Goal: Task Accomplishment & Management: Contribute content

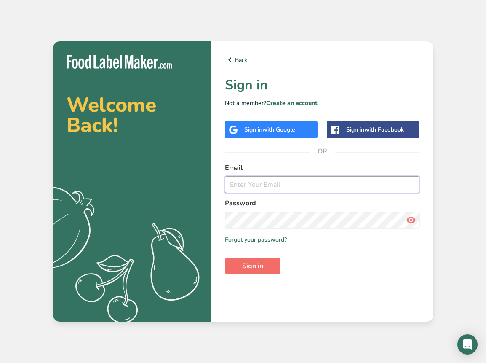
type input "[EMAIL_ADDRESS][DOMAIN_NAME]"
click at [267, 261] on button "Sign in" at bounding box center [253, 265] width 56 height 17
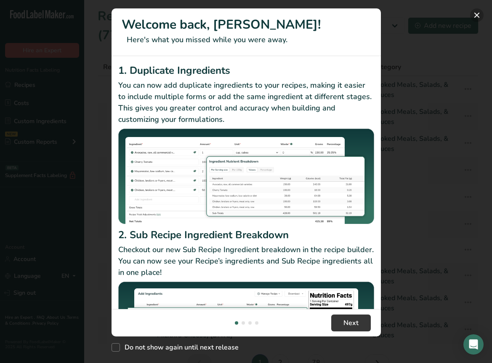
click at [473, 18] on button "New Features" at bounding box center [476, 14] width 13 height 13
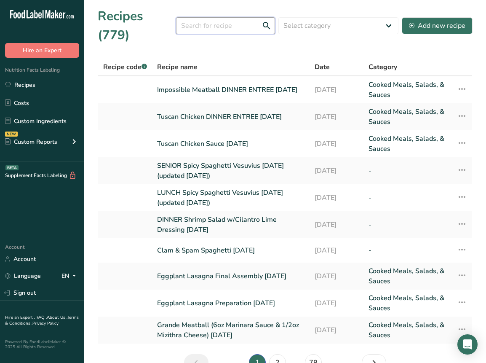
click at [219, 32] on input "text" at bounding box center [225, 25] width 99 height 17
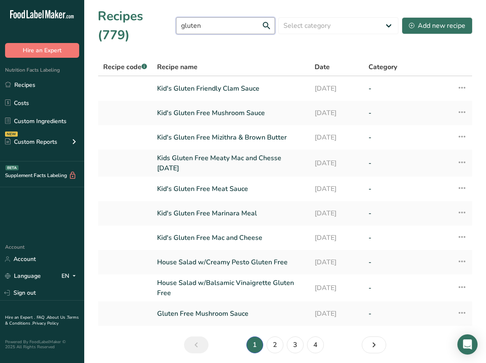
type input "gluten"
click at [257, 144] on link "Kid's Gluten Free Mizithra & Brown Butter" at bounding box center [230, 137] width 147 height 18
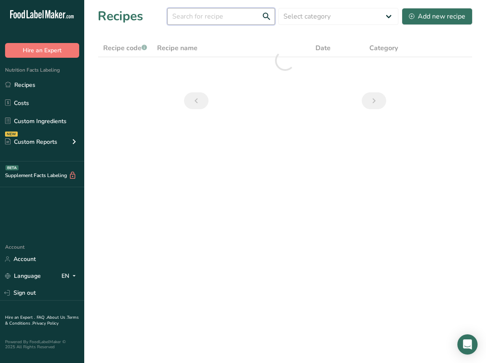
click at [211, 21] on input "text" at bounding box center [221, 16] width 108 height 17
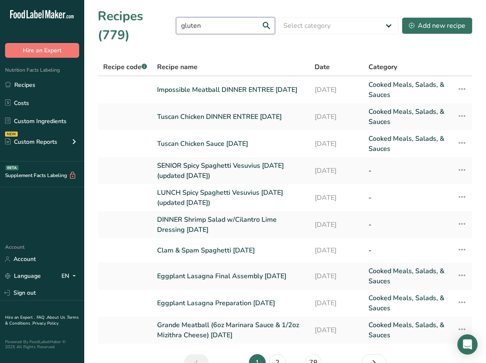
type input "gluten"
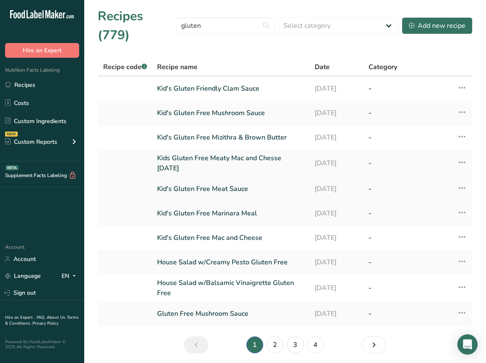
drag, startPoint x: 236, startPoint y: 187, endPoint x: 464, endPoint y: 186, distance: 227.8
click at [464, 186] on icon at bounding box center [462, 187] width 10 height 15
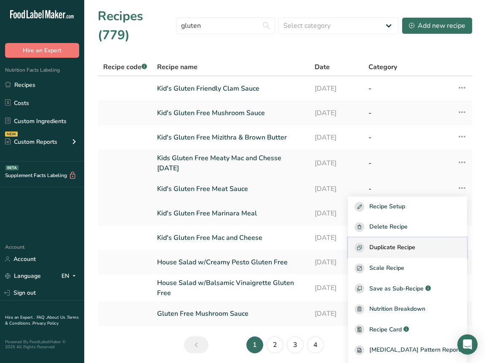
click at [432, 244] on div "Duplicate Recipe" at bounding box center [408, 248] width 106 height 10
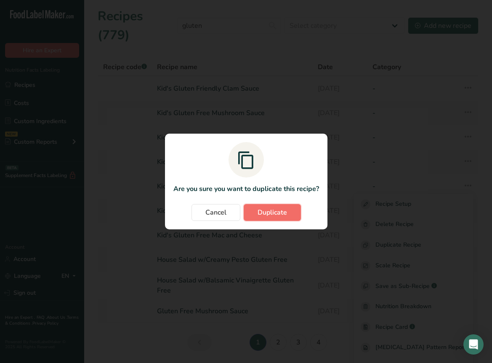
click at [297, 219] on button "Duplicate" at bounding box center [272, 212] width 57 height 17
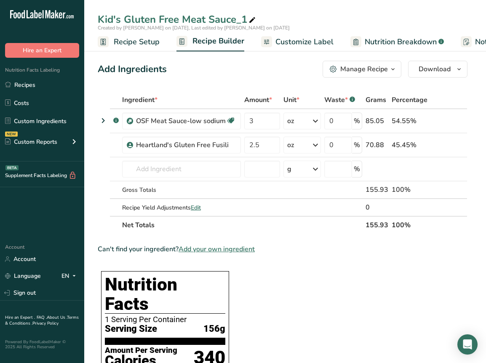
click at [192, 14] on div "Kid's Gluten Free Meat Sauce_1" at bounding box center [178, 19] width 160 height 15
type input "Kid's Gluten Sensitive Fettuccine [PERSON_NAME] [DATE]"
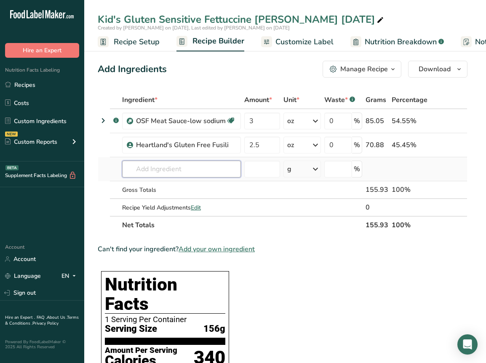
click at [154, 170] on input "text" at bounding box center [181, 168] width 119 height 17
type input "fettuccine Alfredo"
click at [187, 189] on p "Fettuccine Alfredo 4-27-15" at bounding box center [182, 185] width 106 height 9
type input "Fettuccine Alfredo 4-27-15"
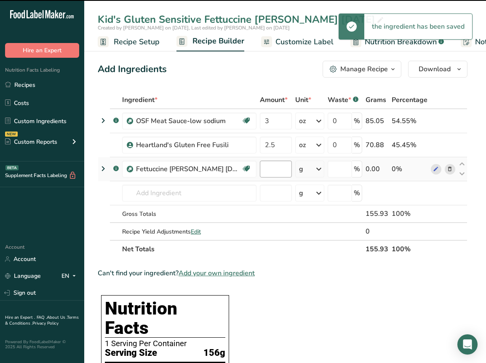
type input "0"
click at [260, 167] on input "0" at bounding box center [276, 168] width 32 height 17
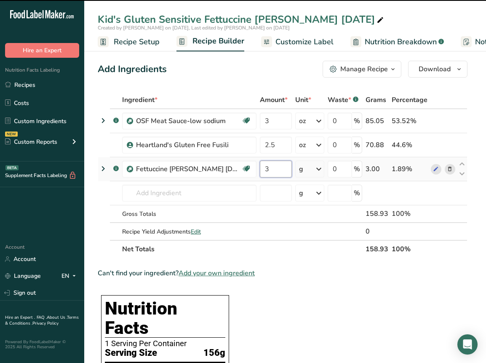
type input "3"
click at [307, 169] on div "Ingredient * Amount * Unit * Waste * .a-a{fill:#347362;}.b-a{fill:#fff;} Grams …" at bounding box center [283, 174] width 370 height 167
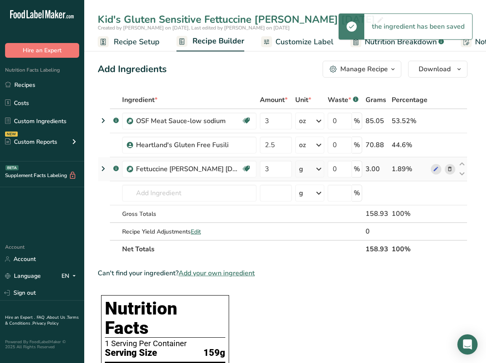
click at [315, 168] on icon at bounding box center [319, 168] width 10 height 15
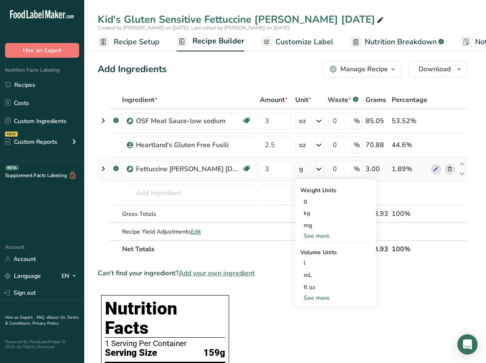
click at [307, 235] on div "See more" at bounding box center [335, 235] width 71 height 9
click at [310, 263] on div "oz" at bounding box center [335, 262] width 71 height 12
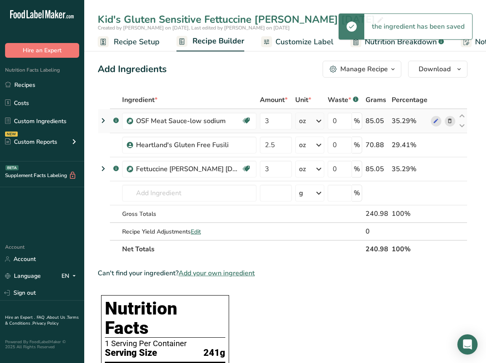
click at [450, 121] on icon at bounding box center [450, 121] width 6 height 9
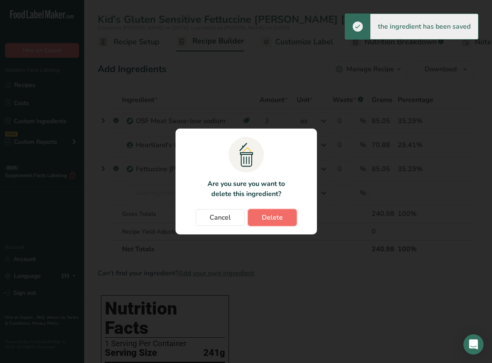
click at [277, 219] on span "Delete" at bounding box center [272, 217] width 21 height 10
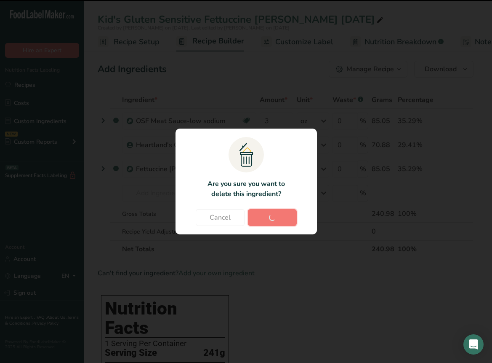
type input "2.5"
type input "3"
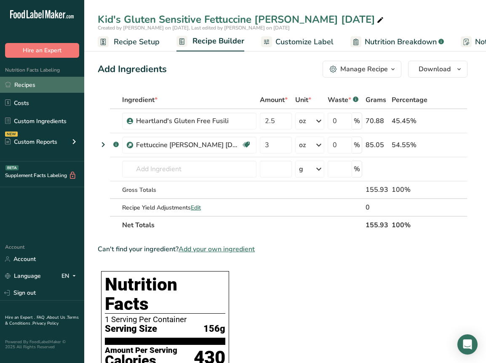
click at [51, 93] on link "Recipes" at bounding box center [42, 85] width 84 height 16
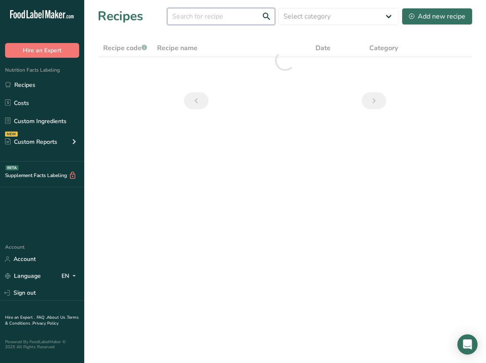
click at [222, 23] on input "text" at bounding box center [221, 16] width 108 height 17
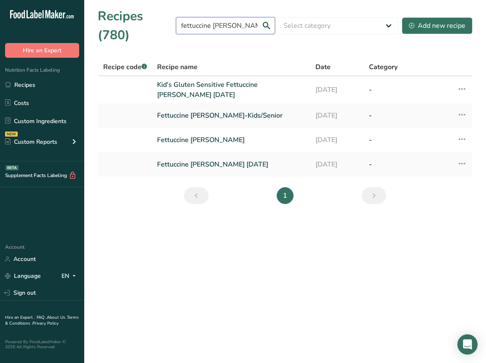
drag, startPoint x: 213, startPoint y: 25, endPoint x: 172, endPoint y: 23, distance: 40.9
click at [173, 24] on div "Recipes (780) fettuccine alfredo Select category All Baked Goods Beverages Conf…" at bounding box center [285, 26] width 375 height 38
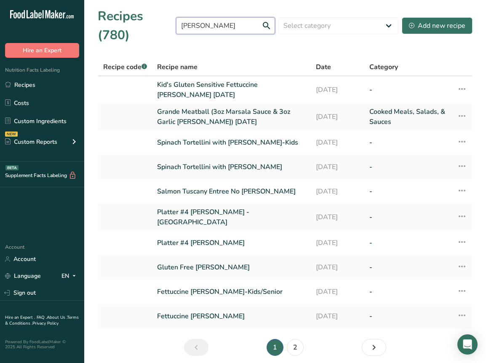
click at [226, 18] on input "alfredo" at bounding box center [225, 25] width 99 height 17
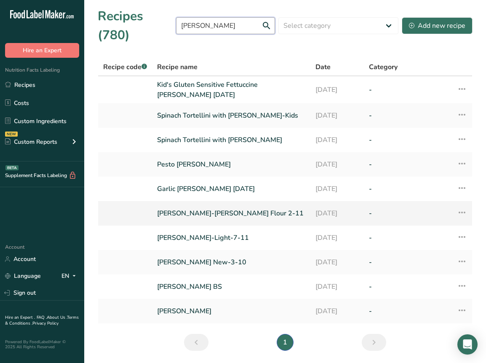
type input "alfredo sauce"
click at [250, 212] on link "Alfredo Sauce-Rice Flour 2-11" at bounding box center [231, 213] width 148 height 18
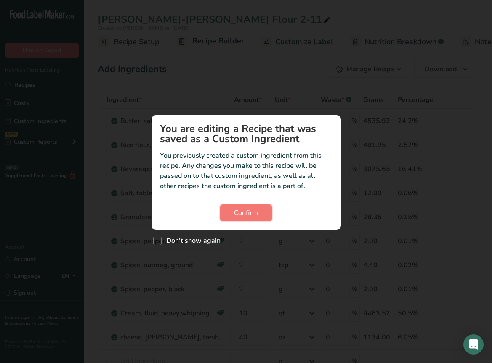
click at [250, 212] on span "Confirm" at bounding box center [246, 213] width 24 height 10
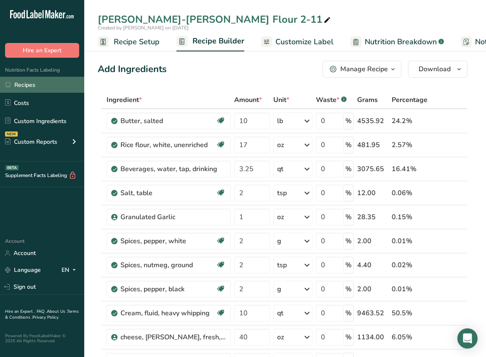
click at [54, 85] on link "Recipes" at bounding box center [42, 85] width 84 height 16
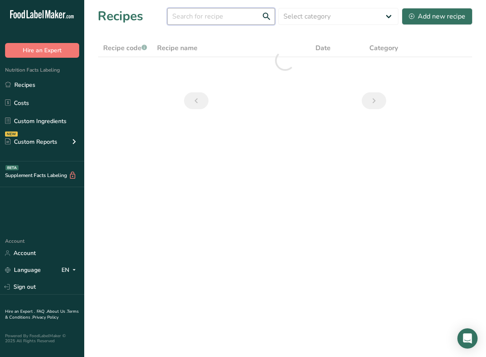
click at [178, 18] on input "text" at bounding box center [221, 16] width 108 height 17
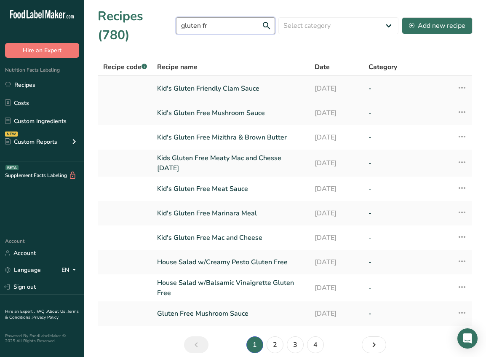
scroll to position [37, 0]
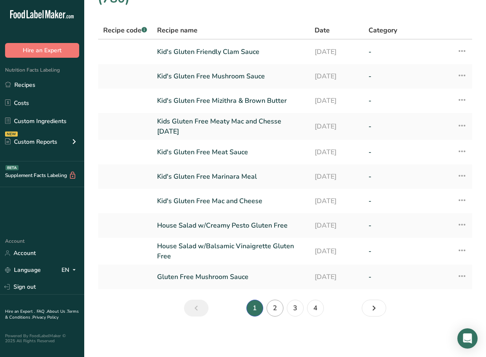
type input "gluten fr"
click at [278, 304] on link "2" at bounding box center [275, 307] width 17 height 17
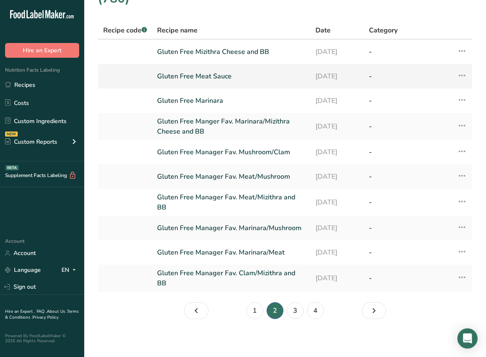
click at [224, 81] on link "Gluten Free Meat Sauce" at bounding box center [231, 76] width 148 height 18
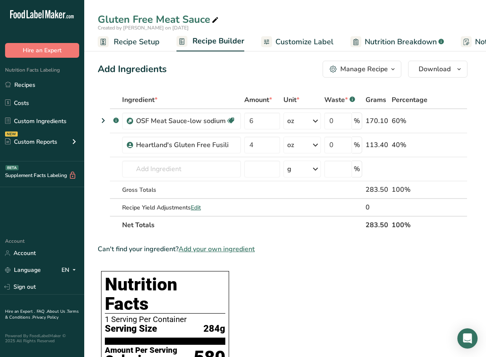
click at [63, 75] on div "Nutrition Facts Labeling Recipes Costs Custom Ingredients NEW Custom Reports Me…" at bounding box center [42, 110] width 84 height 104
click at [55, 83] on link "Recipes" at bounding box center [42, 85] width 84 height 16
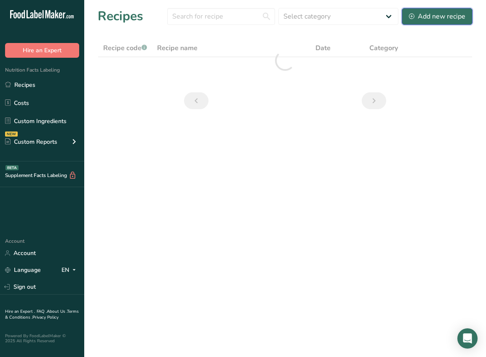
click at [451, 18] on div "Add new recipe" at bounding box center [437, 16] width 56 height 10
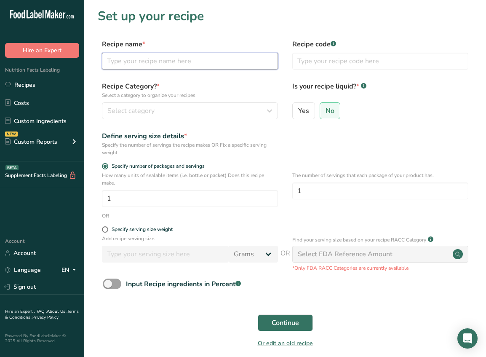
click at [221, 61] on input "text" at bounding box center [190, 61] width 176 height 17
click at [176, 57] on input "text" at bounding box center [190, 61] width 176 height 17
click at [201, 59] on input "Gluten Sensitive Pot Pourri" at bounding box center [190, 61] width 176 height 17
type input "Gluten Sensitive Pot Pourri 8-22-25"
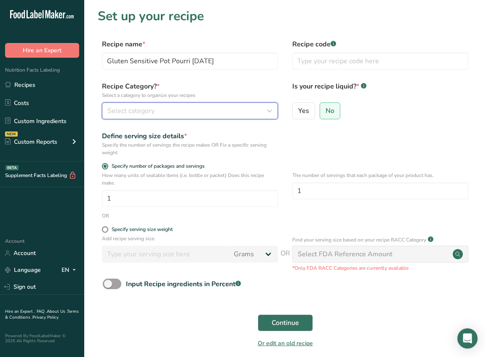
click at [214, 103] on button "Select category" at bounding box center [190, 110] width 176 height 17
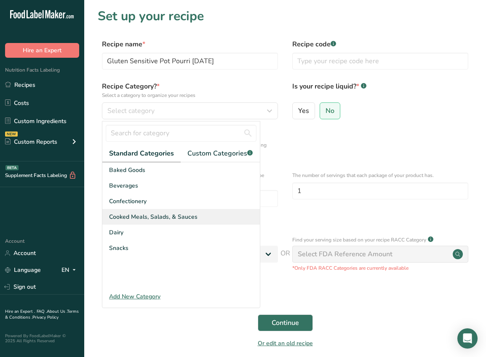
click at [182, 223] on div "Cooked Meals, Salads, & Sauces" at bounding box center [180, 217] width 157 height 16
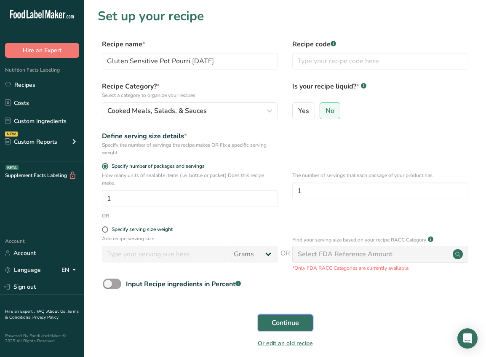
click at [296, 318] on span "Continue" at bounding box center [285, 322] width 27 height 10
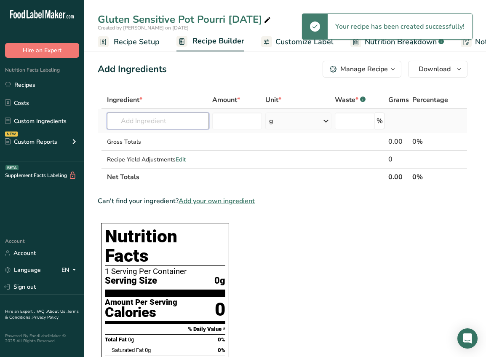
click at [154, 115] on input "text" at bounding box center [158, 120] width 102 height 17
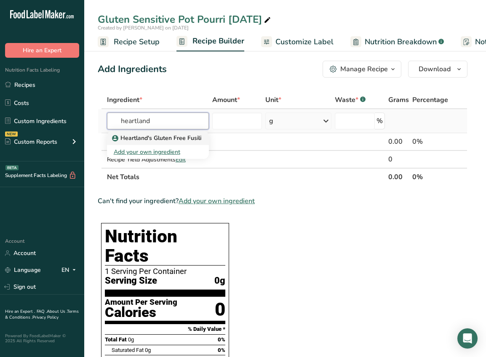
type input "heartland"
click at [178, 142] on link "Heartland's Gluten Free Fusili" at bounding box center [158, 138] width 102 height 14
type input "Heartland's Gluten Free Fusili"
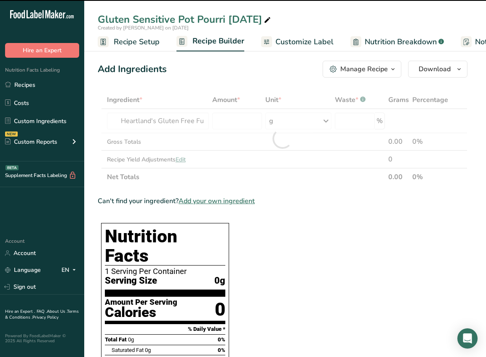
type input "0"
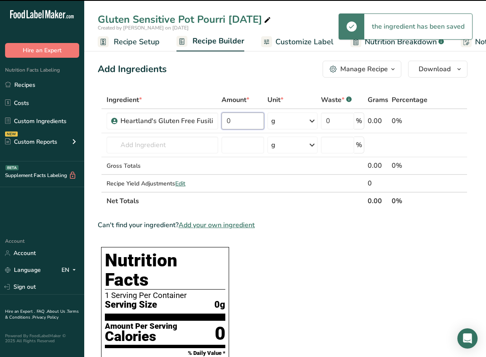
click at [244, 122] on input "0" at bounding box center [242, 120] width 43 height 17
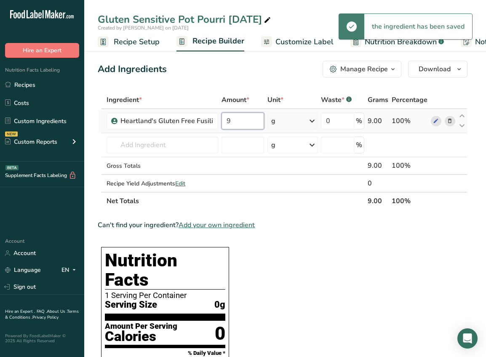
type input "9"
click at [306, 120] on div "Ingredient * Amount * Unit * Waste * .a-a{fill:#347362;}.b-a{fill:#fff;} Grams …" at bounding box center [283, 150] width 370 height 119
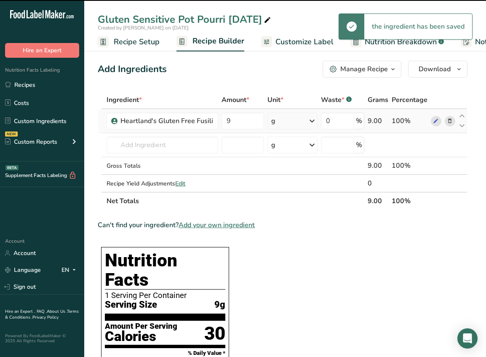
click at [312, 120] on icon at bounding box center [312, 120] width 10 height 15
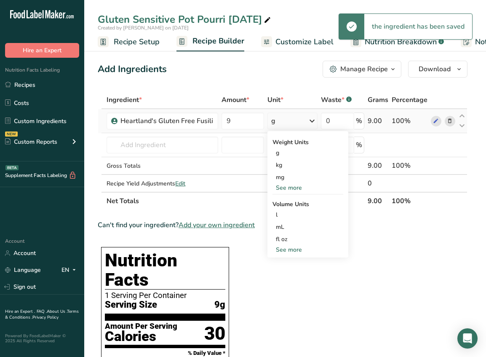
click at [294, 192] on div "See more" at bounding box center [307, 187] width 71 height 9
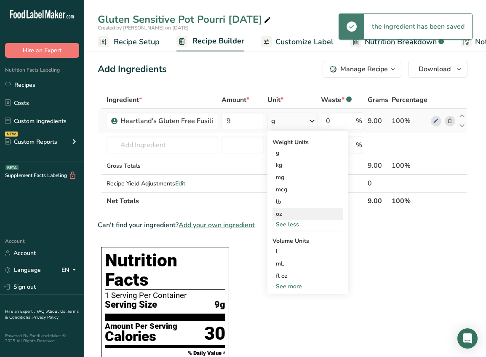
click at [293, 211] on div "oz" at bounding box center [307, 214] width 71 height 12
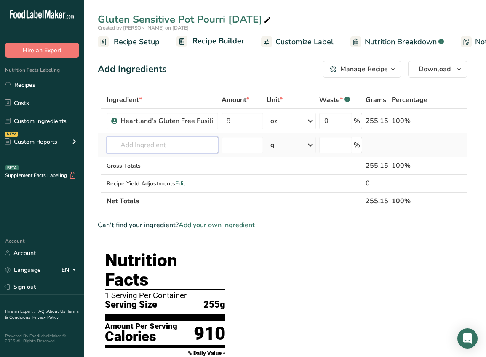
click at [186, 144] on input "text" at bounding box center [163, 144] width 112 height 17
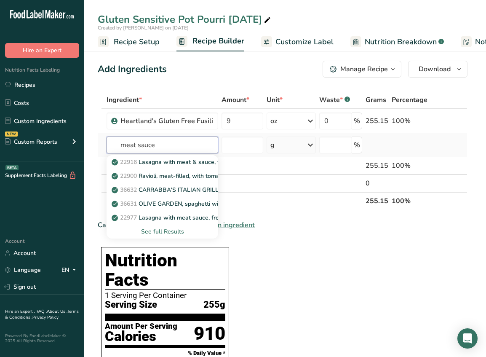
type input "meat sauce"
click at [176, 233] on div "See full Results" at bounding box center [162, 231] width 98 height 9
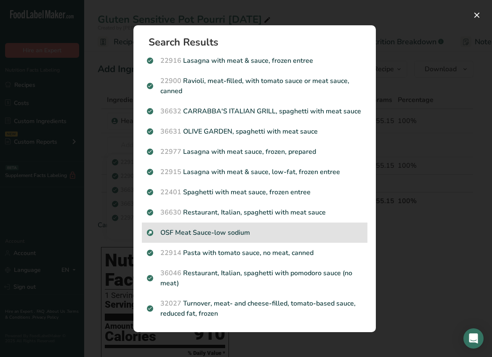
click at [246, 236] on p "OSF Meat Sauce-low sodium" at bounding box center [255, 232] width 216 height 10
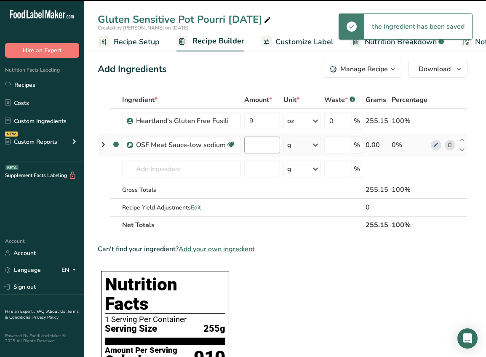
type input "0"
click at [248, 145] on input "0" at bounding box center [262, 144] width 36 height 17
click at [266, 143] on input "0" at bounding box center [262, 144] width 36 height 17
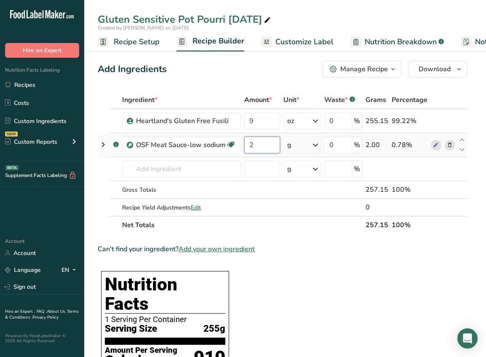
type input "2"
click at [313, 144] on div "Ingredient * Amount * Unit * Waste * .a-a{fill:#347362;}.b-a{fill:#fff;} Grams …" at bounding box center [283, 162] width 370 height 143
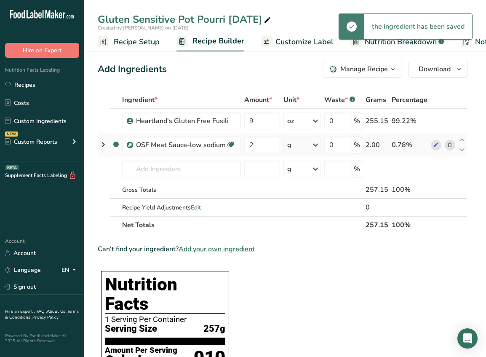
click at [313, 144] on icon at bounding box center [315, 144] width 10 height 15
click at [315, 210] on div "See more" at bounding box center [323, 211] width 71 height 9
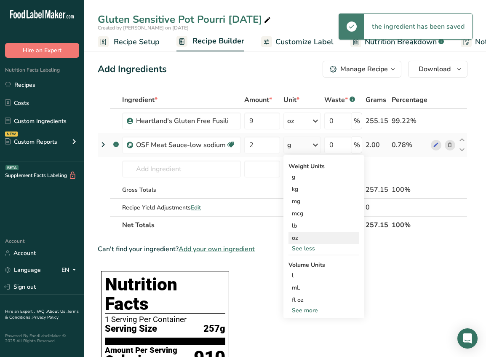
click at [309, 236] on div "oz" at bounding box center [323, 238] width 71 height 12
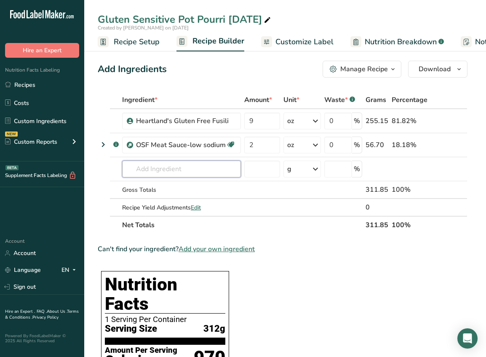
click at [160, 163] on input "text" at bounding box center [181, 168] width 119 height 17
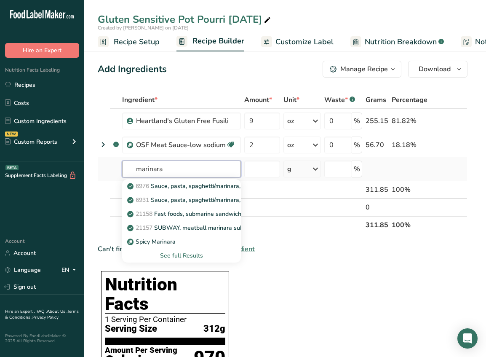
type input "marinara"
click at [168, 253] on div "See full Results" at bounding box center [181, 255] width 105 height 9
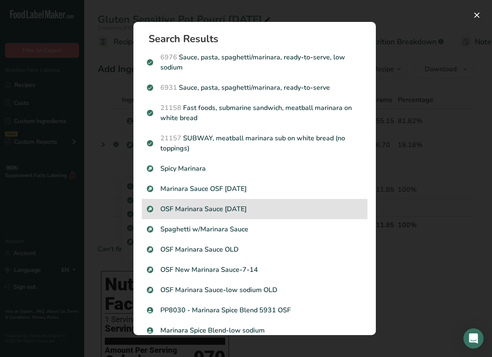
click at [246, 210] on p "OSF Marinara Sauce 8-1-18" at bounding box center [255, 209] width 216 height 10
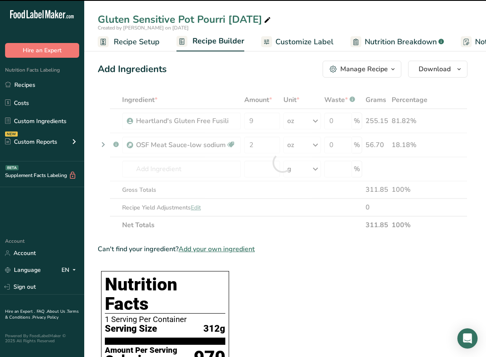
type input "0"
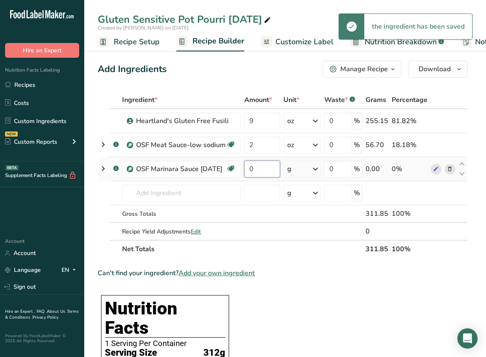
click at [263, 170] on input "0" at bounding box center [262, 168] width 36 height 17
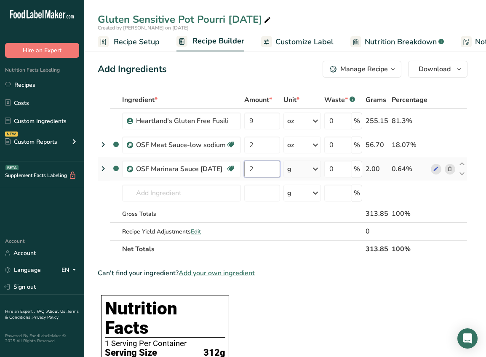
type input "2"
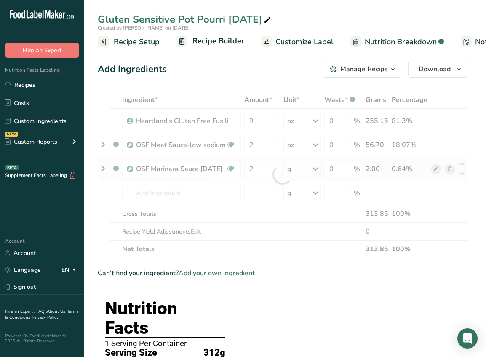
click at [308, 171] on div "Ingredient * Amount * Unit * Waste * .a-a{fill:#347362;}.b-a{fill:#fff;} Grams …" at bounding box center [283, 174] width 370 height 167
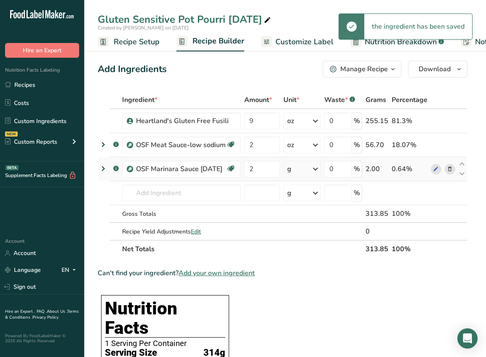
click at [309, 171] on div "g" at bounding box center [301, 168] width 37 height 17
click at [316, 240] on div "Weight Units g kg mg See more Volume Units l Volume units require a density con…" at bounding box center [323, 242] width 81 height 126
click at [316, 235] on div "See more" at bounding box center [323, 235] width 71 height 9
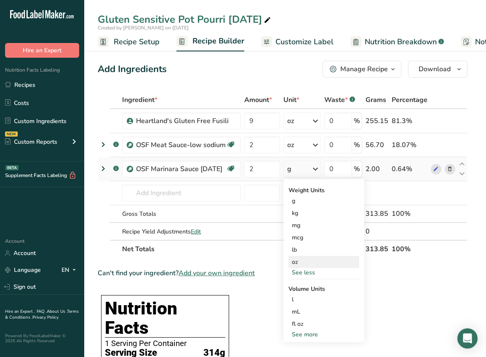
click at [325, 261] on div "oz" at bounding box center [323, 262] width 71 height 12
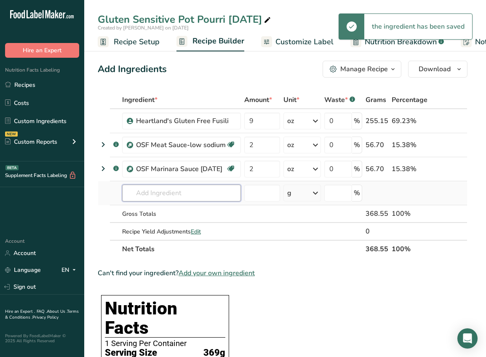
click at [165, 192] on input "text" at bounding box center [181, 192] width 119 height 17
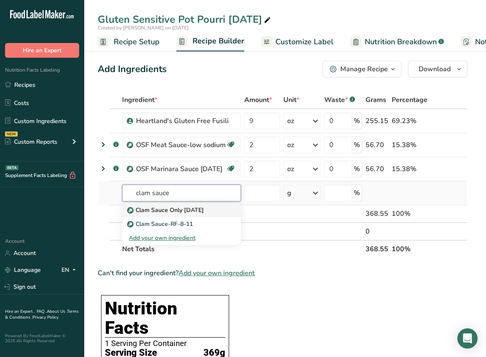
type input "clam sauce"
click at [215, 209] on div "Clam Sauce Only 9-12-18" at bounding box center [175, 209] width 92 height 9
type input "Clam Sauce Only 9-12-18"
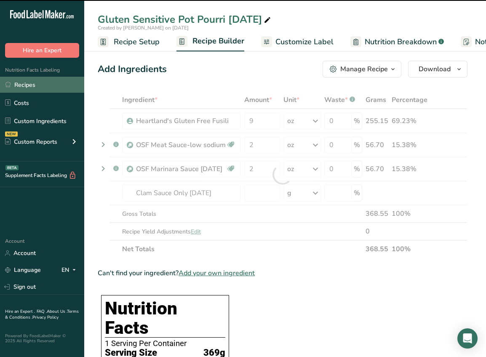
drag, startPoint x: 44, startPoint y: 91, endPoint x: 44, endPoint y: 82, distance: 8.8
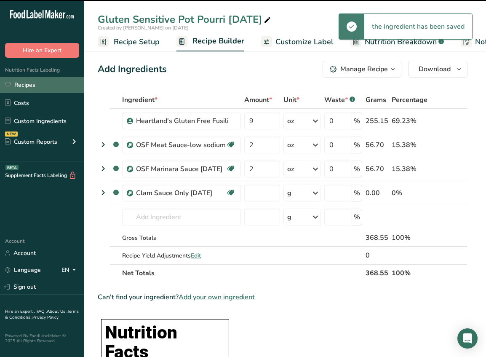
type input "0"
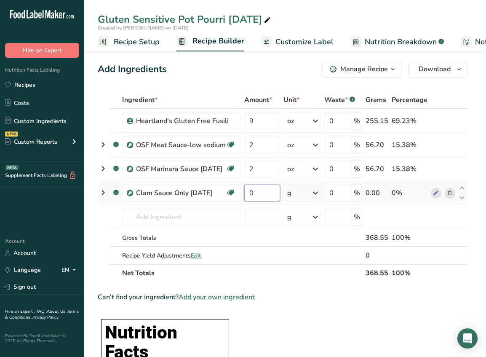
click at [264, 195] on input "0" at bounding box center [262, 192] width 36 height 17
type input "2"
click at [307, 196] on div "Ingredient * Amount * Unit * Waste * .a-a{fill:#347362;}.b-a{fill:#fff;} Grams …" at bounding box center [283, 186] width 370 height 191
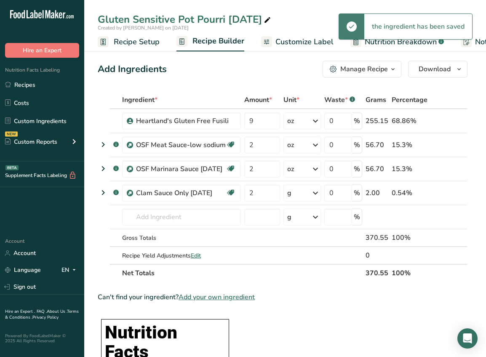
click at [307, 193] on div "g" at bounding box center [301, 192] width 37 height 17
click at [301, 261] on div "See more" at bounding box center [323, 259] width 71 height 9
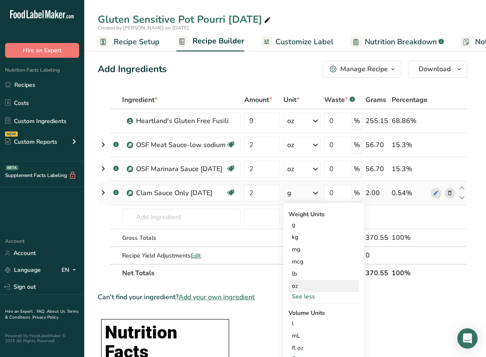
click at [305, 286] on div "oz" at bounding box center [323, 286] width 71 height 12
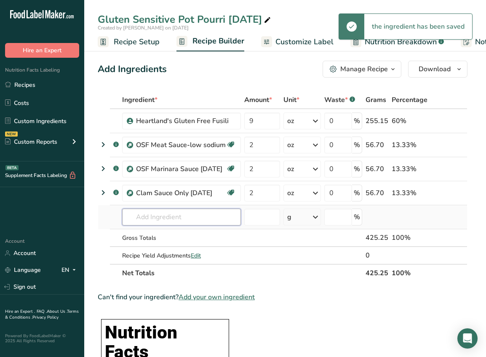
click at [182, 217] on input "text" at bounding box center [181, 216] width 119 height 17
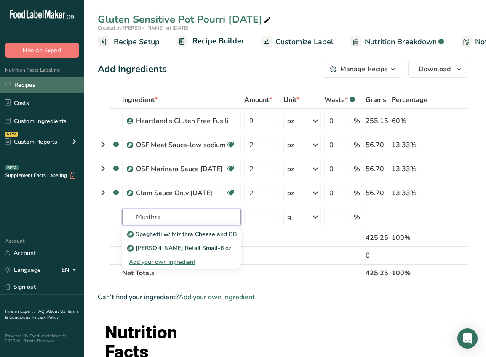
type input "Mizithra"
click at [203, 213] on input "text" at bounding box center [181, 216] width 119 height 17
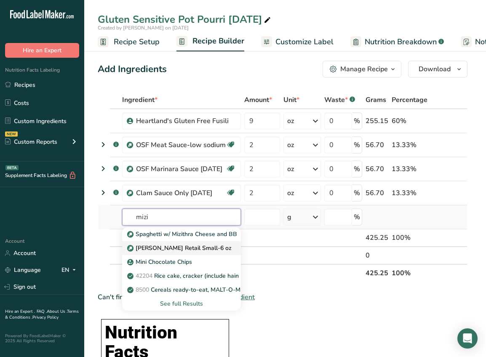
type input "mizi"
click at [221, 251] on p "Mizithra Cheese Retail Small-6 oz" at bounding box center [180, 247] width 103 height 9
type input "Mizithra Cheese Retail Small-6 oz"
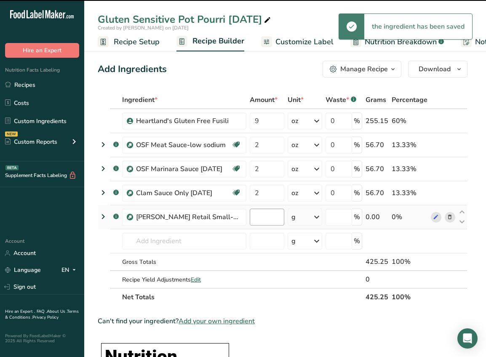
type input "0"
click at [265, 218] on input "0" at bounding box center [267, 216] width 35 height 17
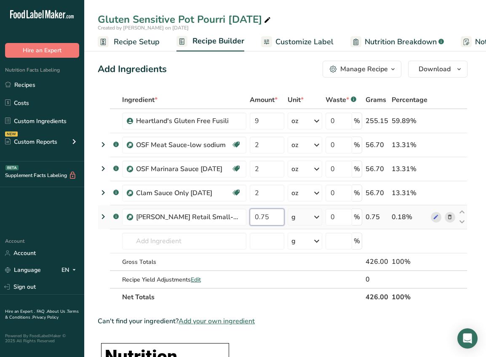
type input "0.75"
click at [313, 219] on div "Ingredient * Amount * Unit * Waste * .a-a{fill:#347362;}.b-a{fill:#fff;} Grams …" at bounding box center [283, 198] width 370 height 215
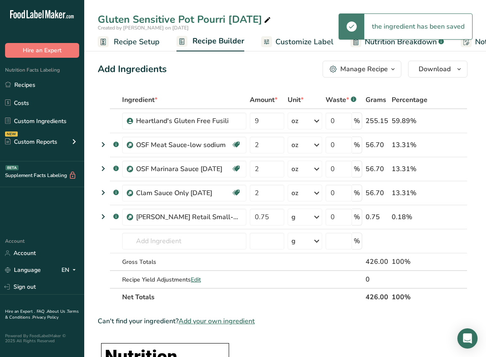
click at [316, 217] on icon at bounding box center [317, 216] width 10 height 15
click at [311, 286] on div "See more" at bounding box center [328, 283] width 71 height 9
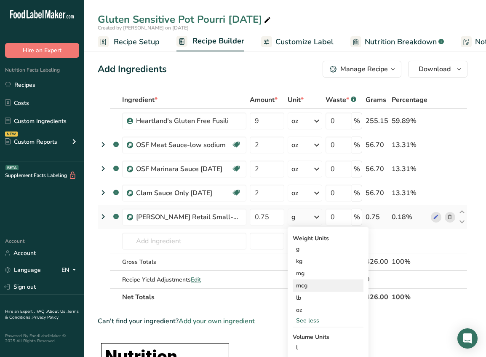
scroll to position [42, 0]
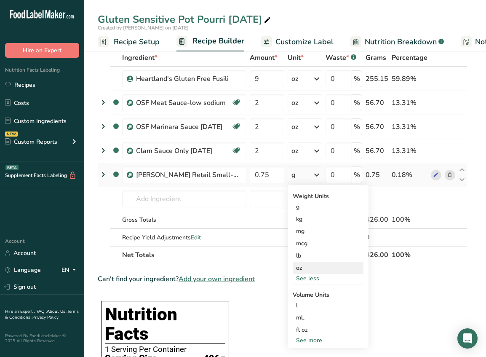
click at [312, 268] on div "oz" at bounding box center [328, 267] width 71 height 12
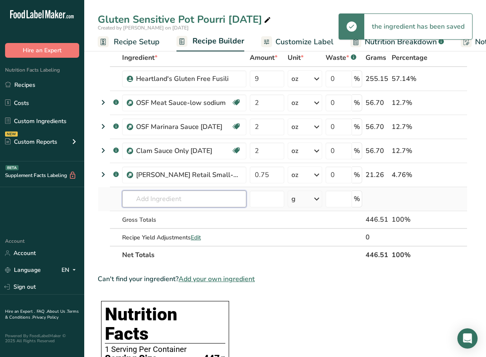
click at [198, 202] on input "text" at bounding box center [184, 198] width 124 height 17
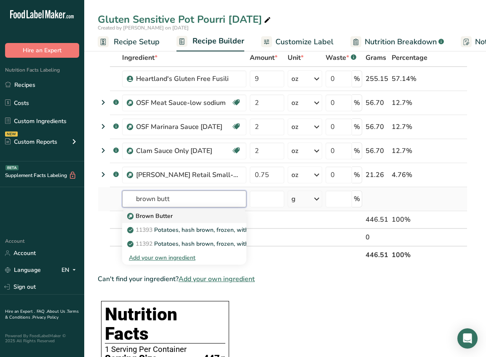
type input "brown butt"
click at [194, 216] on div "Brown Butter" at bounding box center [177, 215] width 97 height 9
type input "Brown Butter"
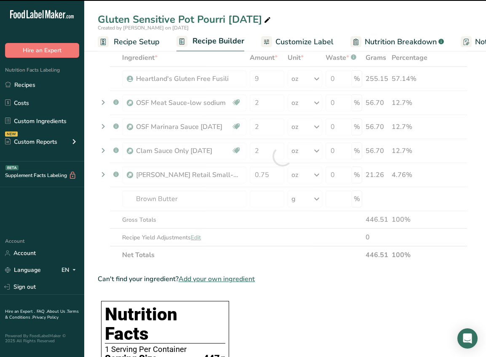
type input "0"
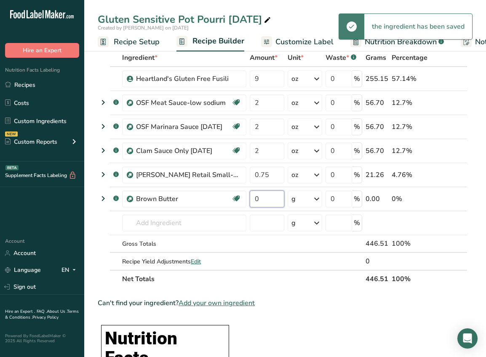
click at [266, 201] on input "0" at bounding box center [267, 198] width 35 height 17
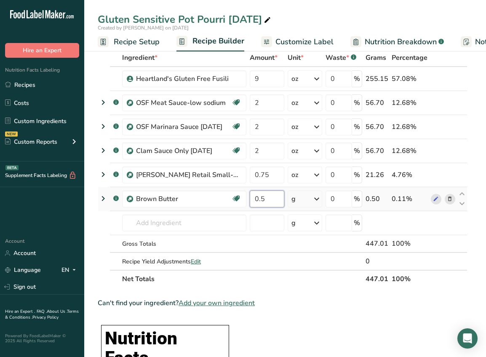
type input "0.5"
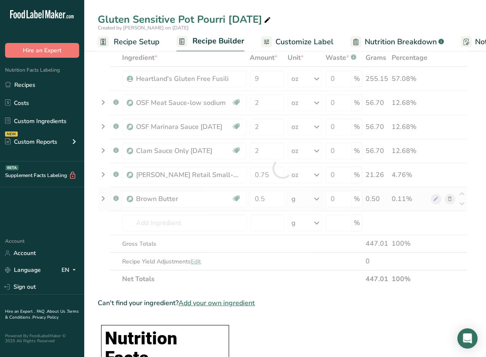
click at [316, 189] on div "Ingredient * Amount * Unit * Waste * .a-a{fill:#347362;}.b-a{fill:#fff;} Grams …" at bounding box center [283, 168] width 370 height 239
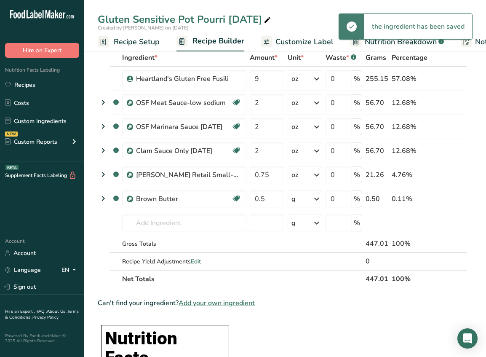
click at [307, 197] on div "g" at bounding box center [305, 198] width 35 height 17
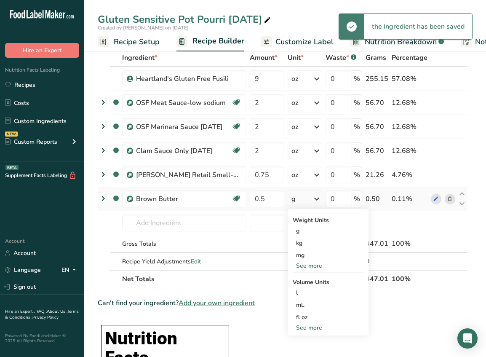
click at [308, 266] on div "See more" at bounding box center [328, 265] width 71 height 9
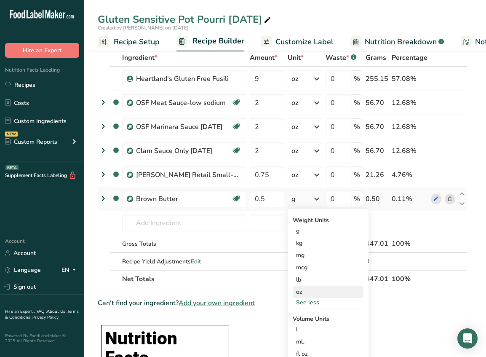
click at [307, 289] on div "oz" at bounding box center [328, 291] width 71 height 12
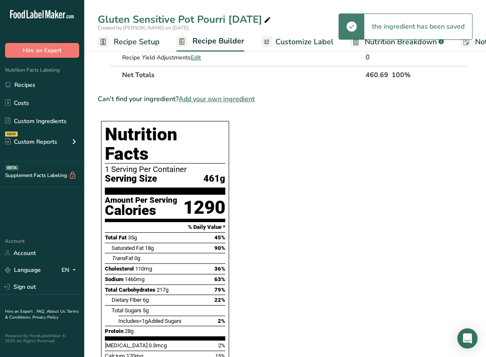
scroll to position [253, 0]
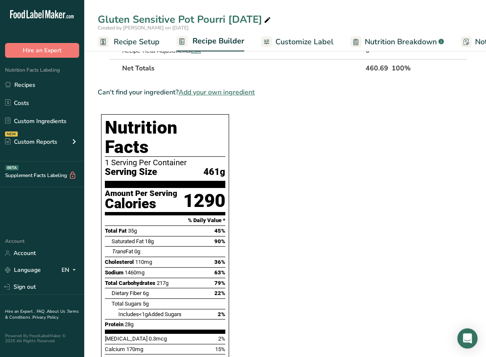
click at [243, 110] on section "Ingredient * Amount * Unit * Waste * .a-a{fill:#347362;}.b-a{fill:#fff;} Grams …" at bounding box center [283, 358] width 370 height 1040
drag, startPoint x: 47, startPoint y: 78, endPoint x: 43, endPoint y: 79, distance: 4.8
click at [47, 78] on link "Recipes" at bounding box center [42, 85] width 84 height 16
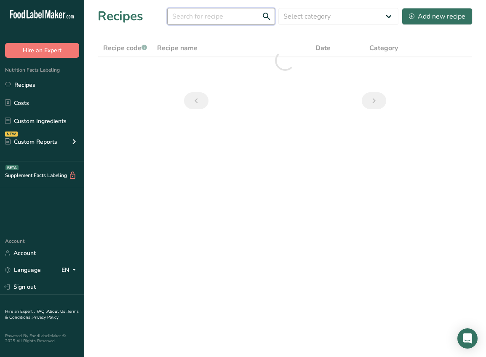
click at [212, 20] on input "text" at bounding box center [221, 16] width 108 height 17
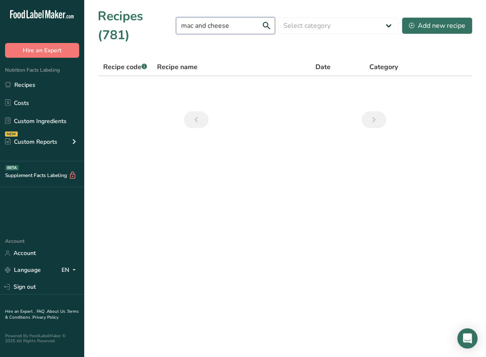
type input "mac and cheese"
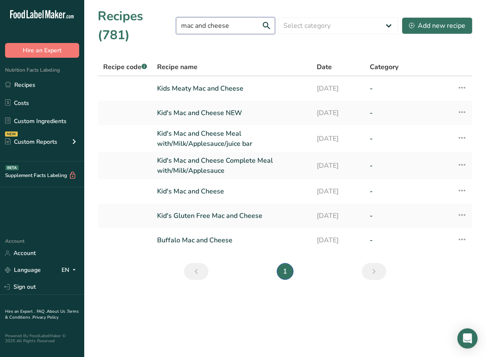
drag, startPoint x: 246, startPoint y: 26, endPoint x: 176, endPoint y: 23, distance: 70.8
click at [176, 23] on div "Recipes (781) mac and cheese Select category All Baked Goods Beverages Confecti…" at bounding box center [285, 26] width 375 height 38
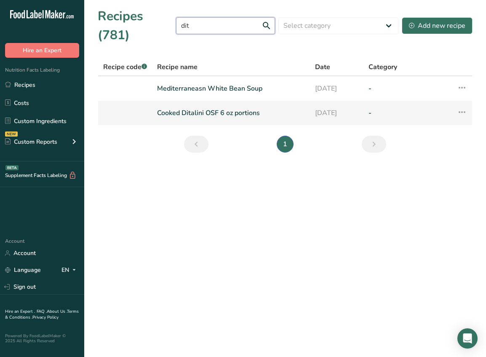
type input "dit"
click at [239, 111] on link "Cooked Ditalini OSF 6 oz portions" at bounding box center [231, 113] width 148 height 18
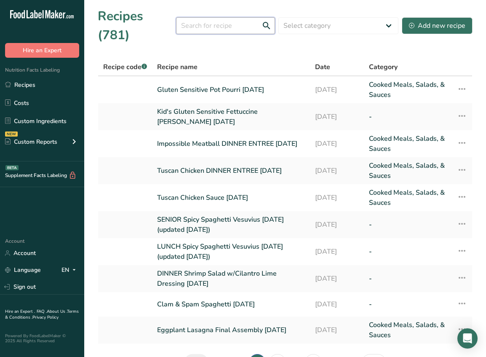
click at [236, 20] on input "text" at bounding box center [225, 25] width 99 height 17
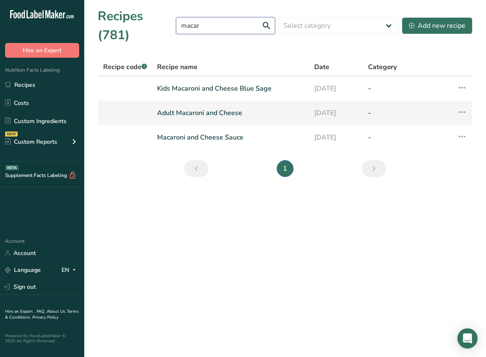
type input "macar"
click at [227, 114] on link "Adult Macaroni and Cheese" at bounding box center [230, 113] width 147 height 18
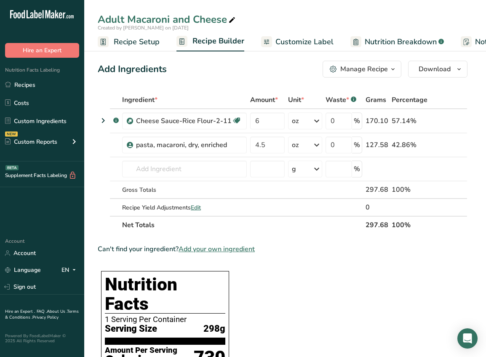
click at [236, 21] on span at bounding box center [232, 20] width 10 height 10
click at [169, 18] on input "Adult Macaroni and Cheese" at bounding box center [285, 19] width 375 height 15
click at [125, 19] on input "Adult Mac and Cheese 8-22-25" at bounding box center [285, 19] width 375 height 15
click at [98, 20] on input "Adult Mac and Cheese 8-22-25" at bounding box center [285, 19] width 375 height 15
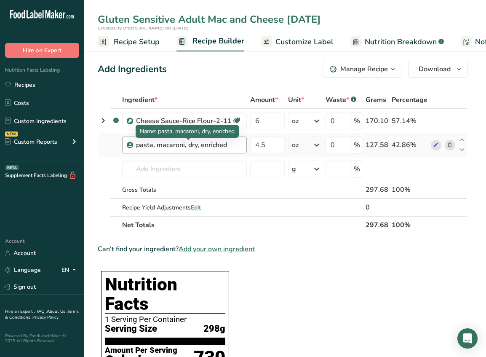
type input "Gluten Sensitive Adult Mac and Cheese 8-22-25"
click at [206, 142] on div "pasta, macaroni, dry, enriched" at bounding box center [188, 145] width 105 height 10
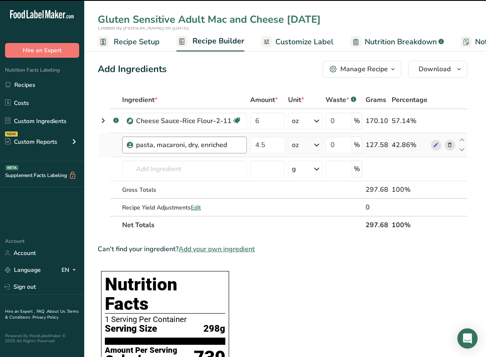
click at [227, 147] on div "pasta, macaroni, dry, enriched" at bounding box center [188, 145] width 105 height 10
click at [228, 145] on div "pasta, macaroni, dry, enriched" at bounding box center [188, 145] width 105 height 10
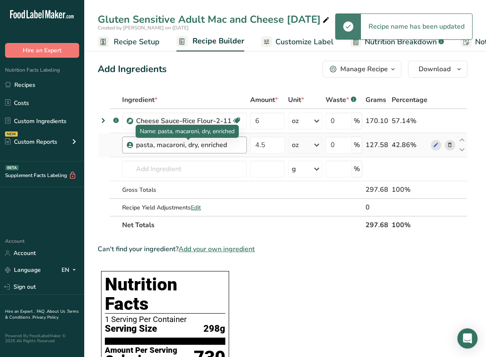
click at [217, 145] on div "pasta, macaroni, dry, enriched" at bounding box center [188, 145] width 105 height 10
click at [227, 141] on div "pasta, macaroni, dry, enriched" at bounding box center [188, 145] width 105 height 10
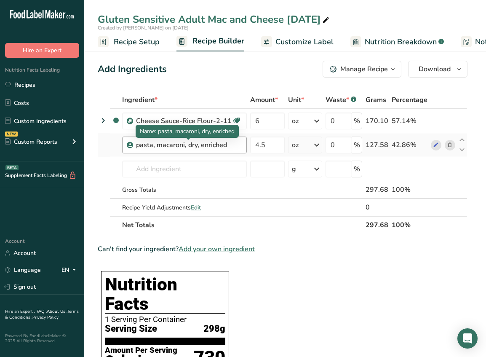
click at [223, 144] on div "pasta, macaroni, dry, enriched" at bounding box center [188, 145] width 105 height 10
click at [227, 146] on div "pasta, macaroni, dry, enriched" at bounding box center [188, 145] width 105 height 10
click at [228, 145] on div "pasta, macaroni, dry, enriched" at bounding box center [188, 145] width 105 height 10
click at [226, 145] on div "pasta, macaroni, dry, enriched" at bounding box center [188, 145] width 105 height 10
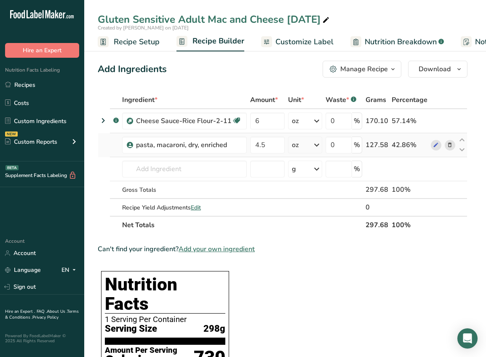
click at [452, 144] on icon at bounding box center [450, 145] width 6 height 9
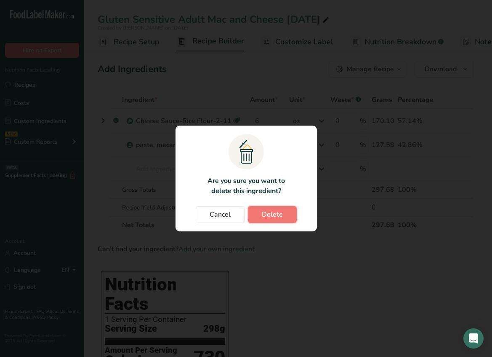
click at [283, 212] on button "Delete" at bounding box center [272, 214] width 49 height 17
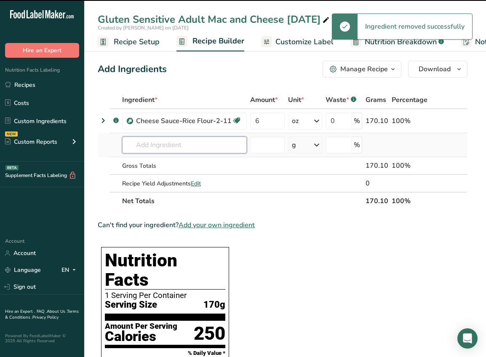
click at [211, 142] on input "text" at bounding box center [184, 144] width 125 height 17
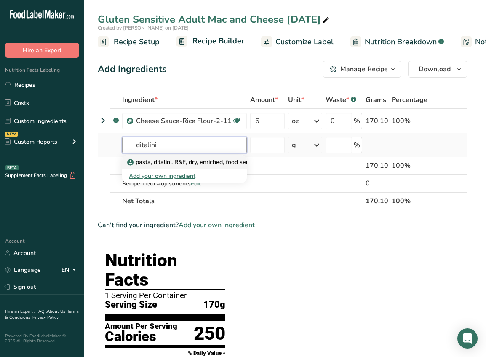
type input "ditalini"
click at [232, 163] on p "pasta, ditalini, R&F, dry, enriched, food service" at bounding box center [194, 161] width 130 height 9
type input "pasta, ditalini, R&F, dry, enriched, food service"
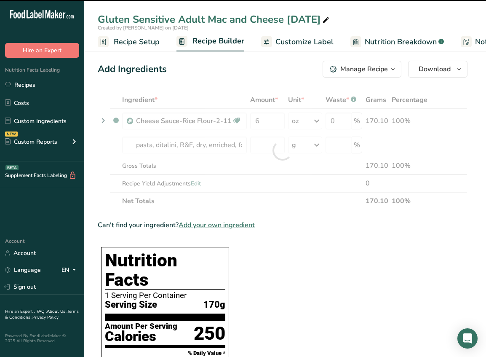
type input "0"
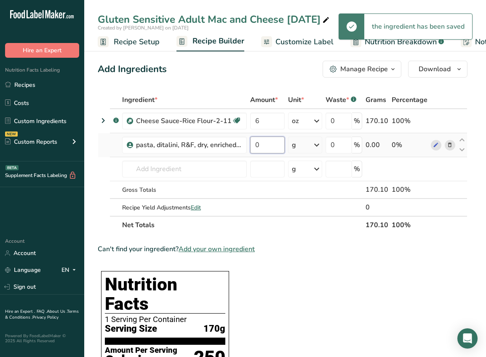
click at [275, 144] on input "0" at bounding box center [267, 144] width 35 height 17
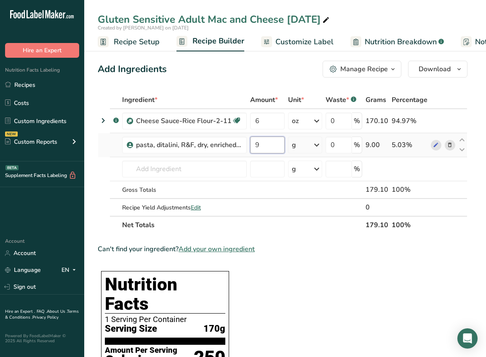
type input "9"
click at [297, 141] on div "Ingredient * Amount * Unit * Waste * .a-a{fill:#347362;}.b-a{fill:#fff;} Grams …" at bounding box center [283, 162] width 370 height 143
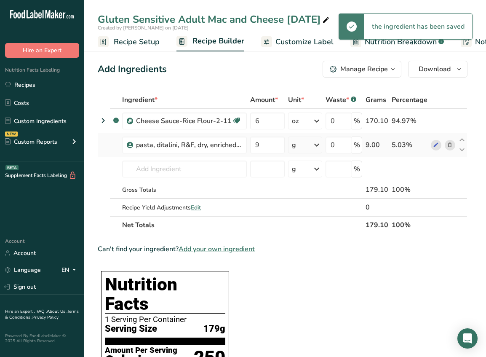
click at [316, 145] on icon at bounding box center [317, 144] width 10 height 15
click at [316, 205] on div "mg" at bounding box center [328, 201] width 71 height 12
click at [313, 143] on icon at bounding box center [317, 144] width 10 height 15
click at [315, 209] on div "See more" at bounding box center [327, 211] width 71 height 9
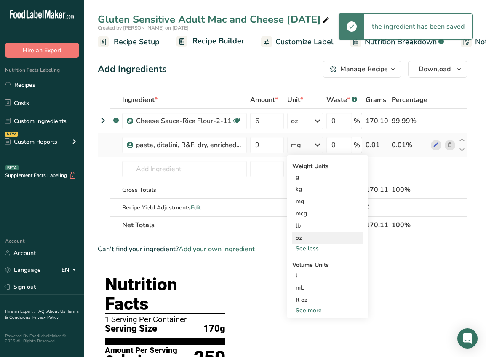
click at [307, 236] on div "oz" at bounding box center [327, 238] width 71 height 12
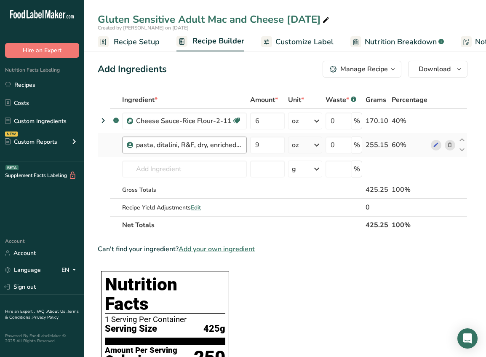
click at [232, 151] on div "pasta, ditalini, R&F, dry, enriched, food service" at bounding box center [184, 144] width 125 height 17
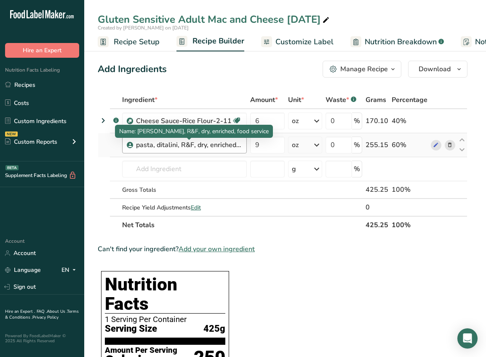
click at [232, 141] on div "pasta, ditalini, R&F, dry, enriched, food service" at bounding box center [188, 145] width 105 height 10
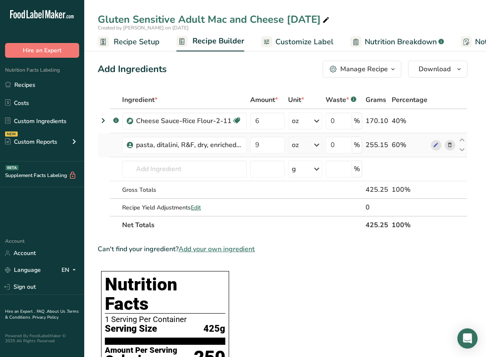
click at [445, 144] on span at bounding box center [450, 145] width 10 height 10
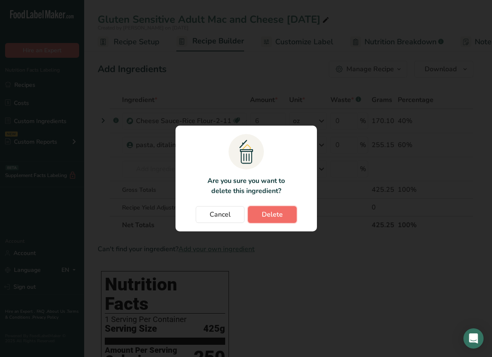
click at [268, 215] on span "Delete" at bounding box center [272, 214] width 21 height 10
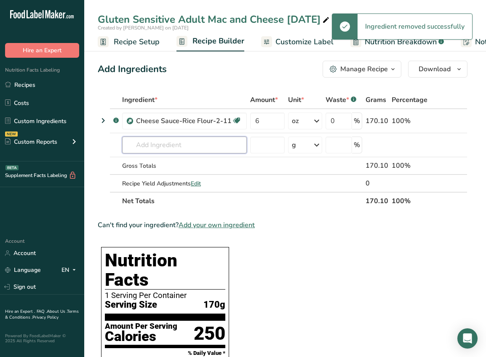
click at [159, 146] on input "text" at bounding box center [184, 144] width 125 height 17
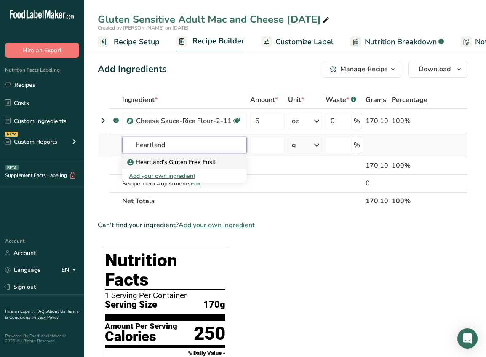
type input "heartland"
click at [176, 159] on p "Heartland's Gluten Free Fusili" at bounding box center [173, 161] width 88 height 9
type input "Heartland's Gluten Free Fusili"
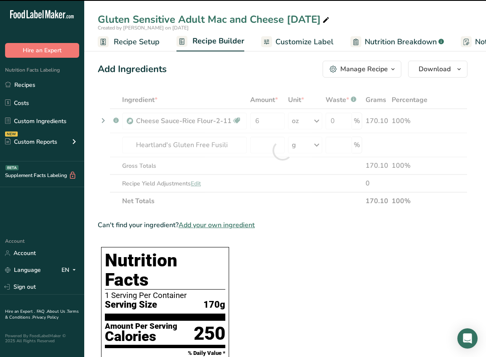
type input "0"
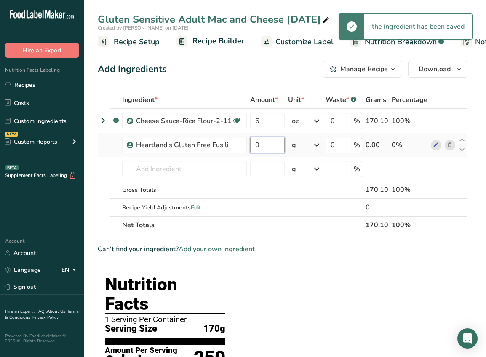
click at [264, 144] on input "0" at bounding box center [267, 144] width 35 height 17
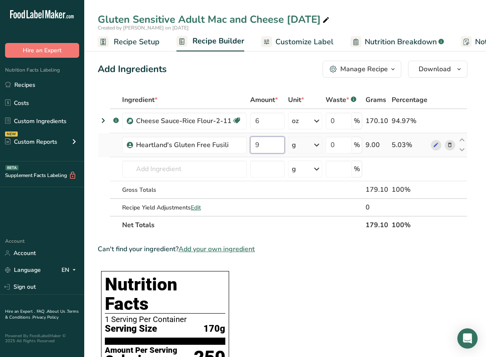
type input "9"
click at [310, 147] on div "Ingredient * Amount * Unit * Waste * .a-a{fill:#347362;}.b-a{fill:#fff;} Grams …" at bounding box center [283, 162] width 370 height 143
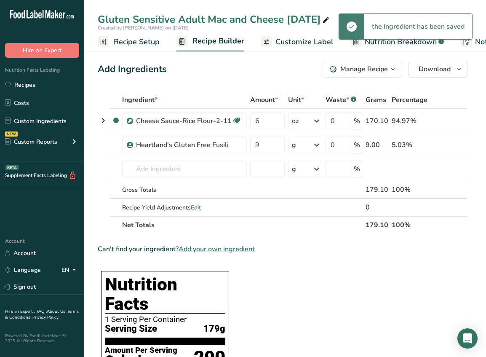
click at [311, 143] on div "g" at bounding box center [305, 144] width 35 height 17
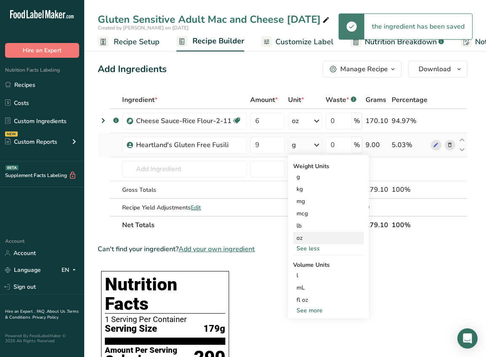
click at [309, 233] on div "oz" at bounding box center [328, 238] width 71 height 12
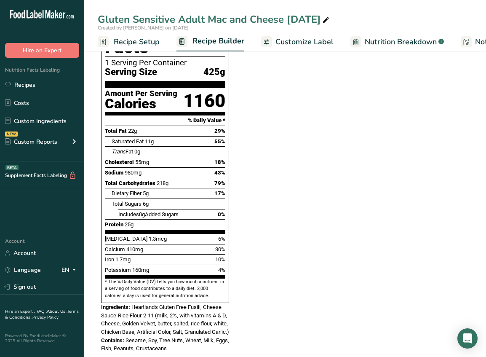
scroll to position [211, 0]
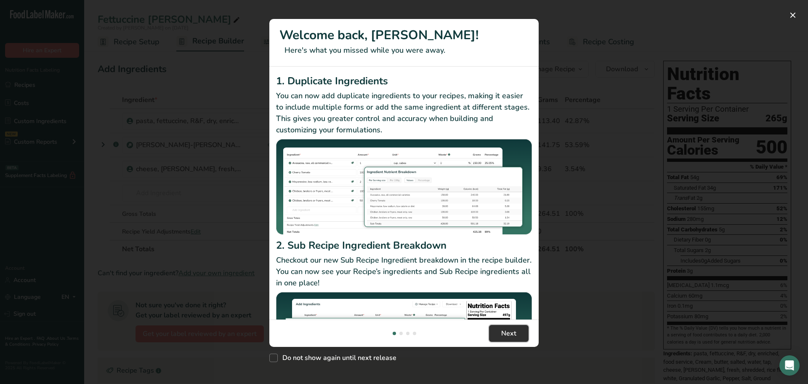
click at [519, 335] on button "Next" at bounding box center [509, 333] width 40 height 17
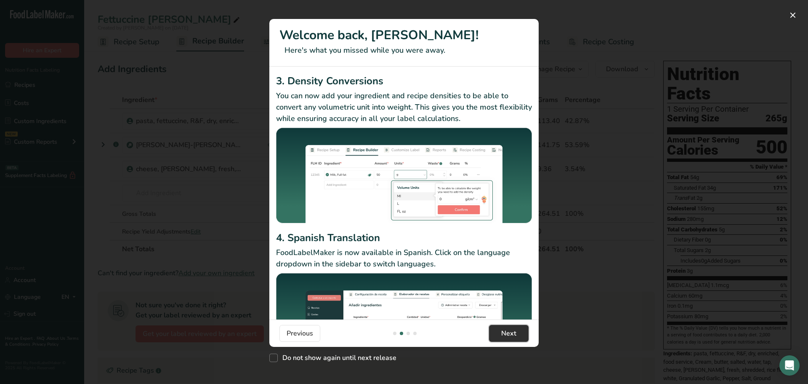
click at [514, 336] on span "Next" at bounding box center [508, 333] width 15 height 10
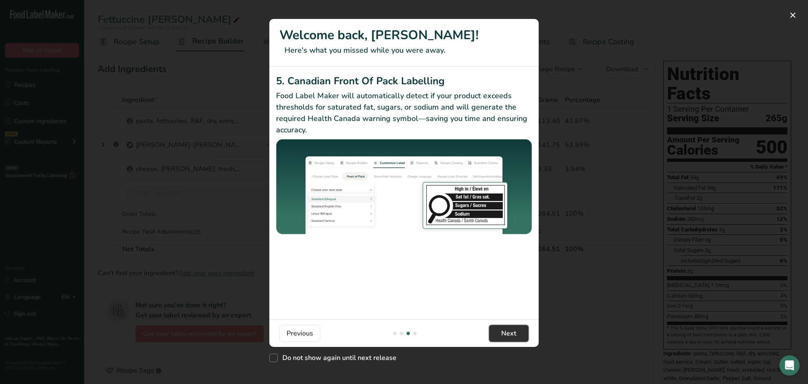
click at [522, 335] on button "Next" at bounding box center [509, 333] width 40 height 17
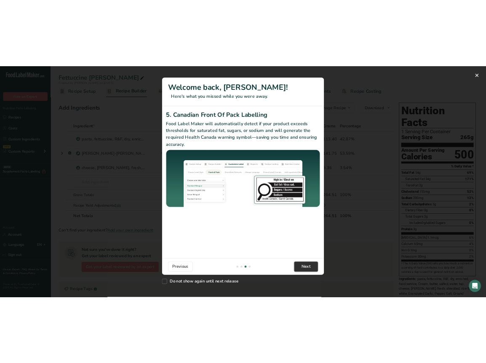
scroll to position [0, 808]
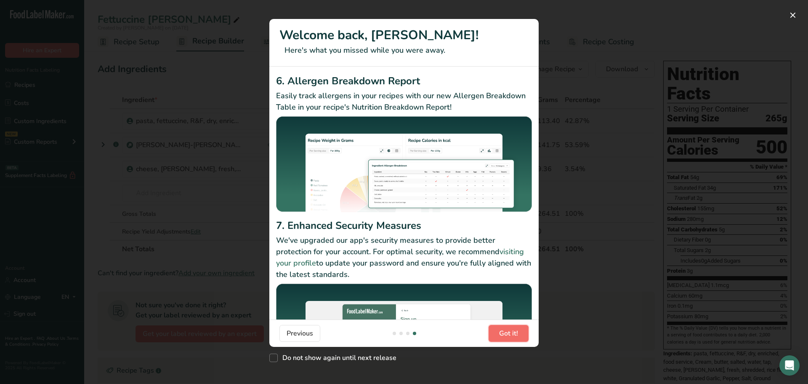
click at [517, 332] on span "Got it!" at bounding box center [508, 333] width 19 height 10
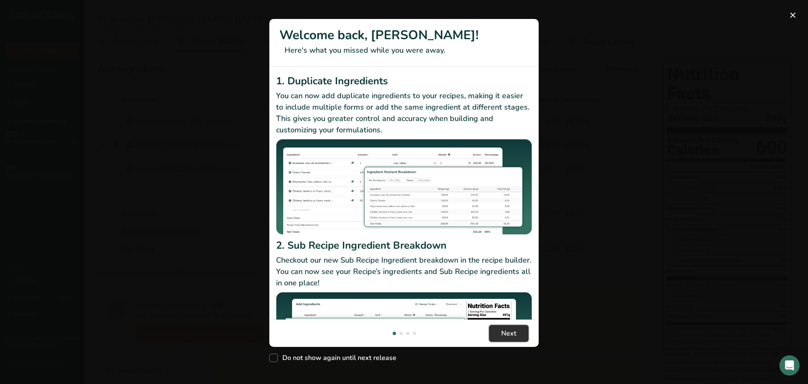
click at [509, 333] on span "Next" at bounding box center [508, 333] width 15 height 10
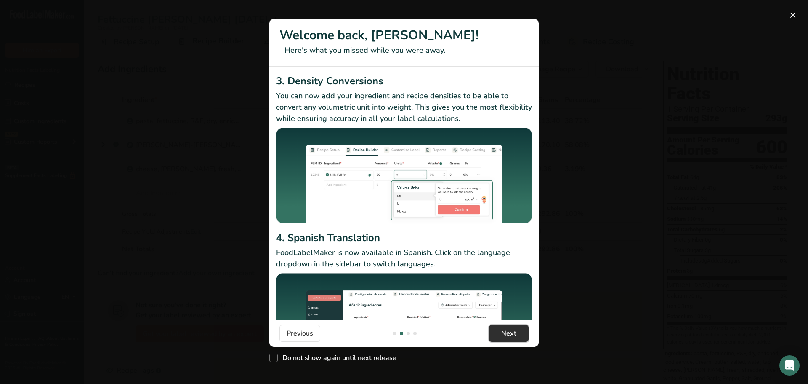
click at [509, 333] on span "Next" at bounding box center [508, 333] width 15 height 10
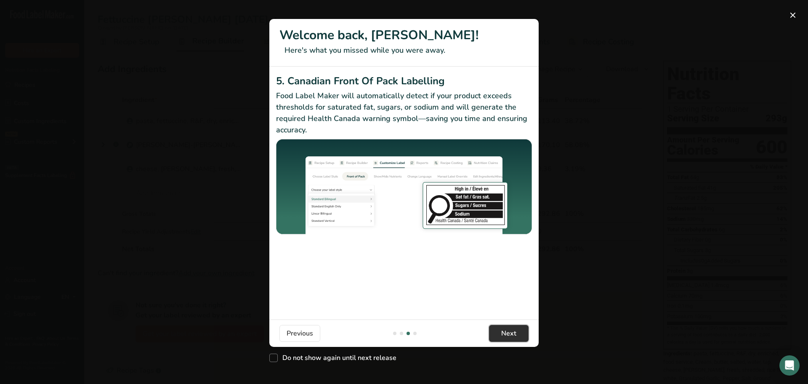
click at [509, 333] on span "Next" at bounding box center [508, 333] width 15 height 10
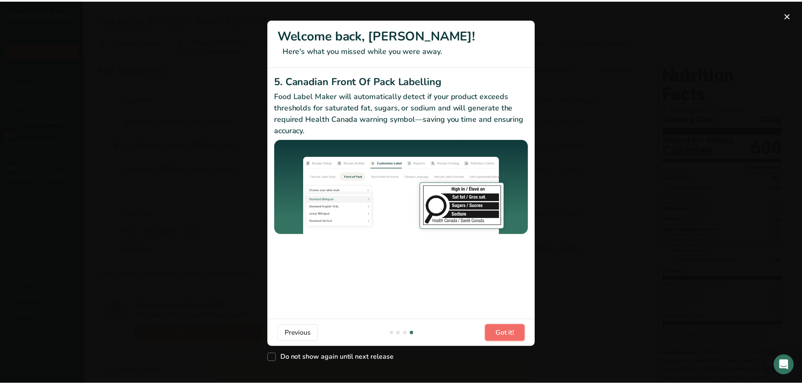
scroll to position [0, 808]
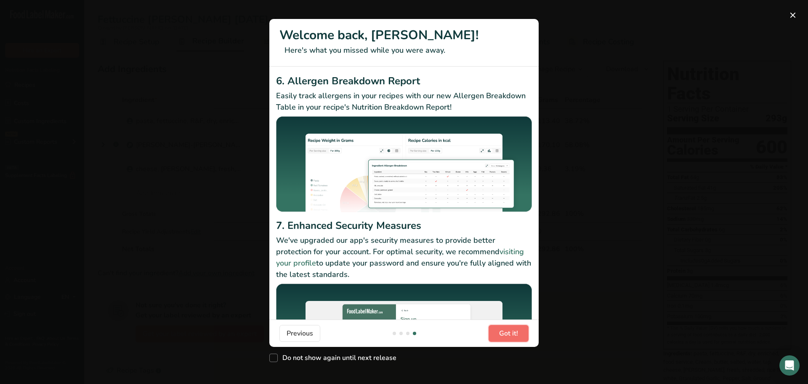
click at [509, 333] on span "Got it!" at bounding box center [508, 333] width 19 height 10
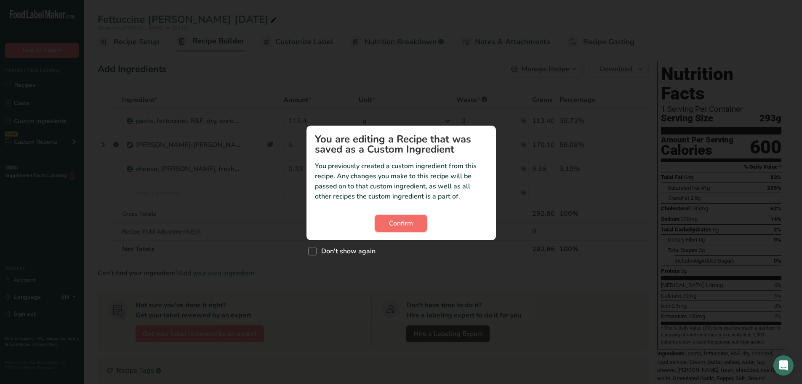
click at [410, 221] on span "Confirm" at bounding box center [401, 223] width 24 height 10
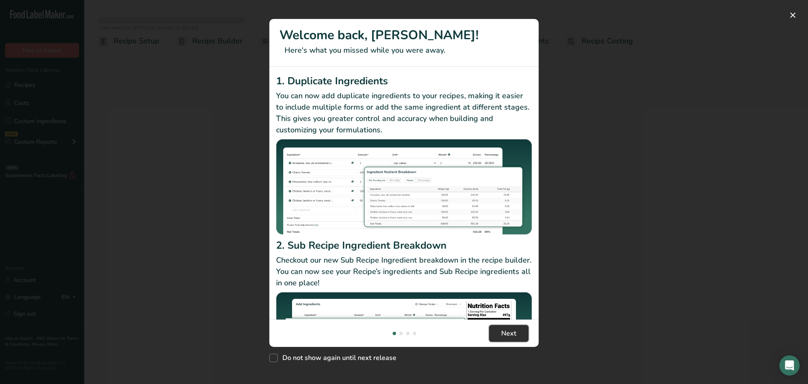
click at [501, 337] on span "Next" at bounding box center [508, 333] width 15 height 10
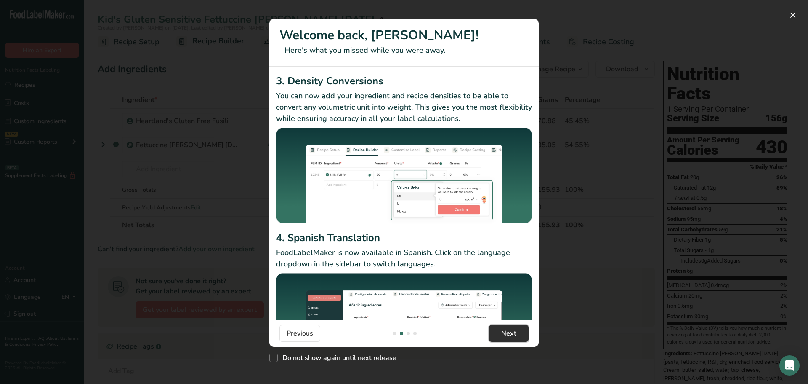
click at [501, 333] on span "Next" at bounding box center [508, 333] width 15 height 10
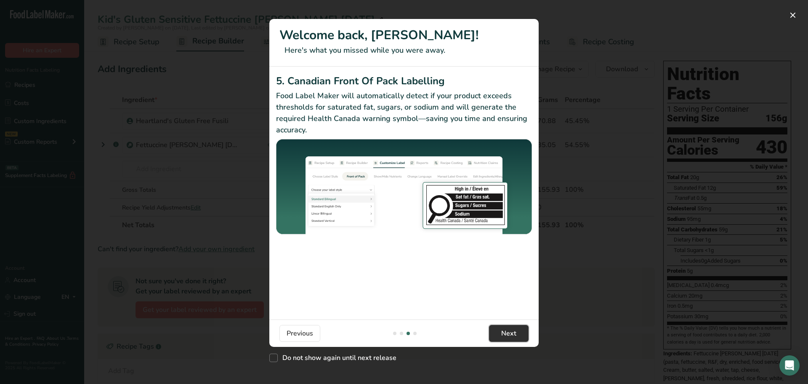
click at [504, 325] on button "Next" at bounding box center [509, 333] width 40 height 17
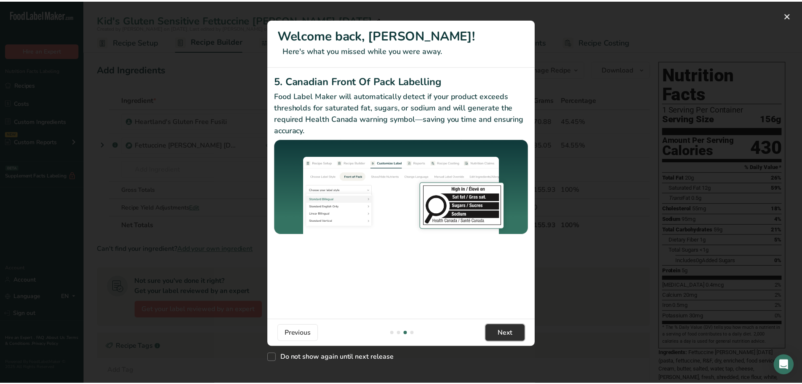
scroll to position [0, 808]
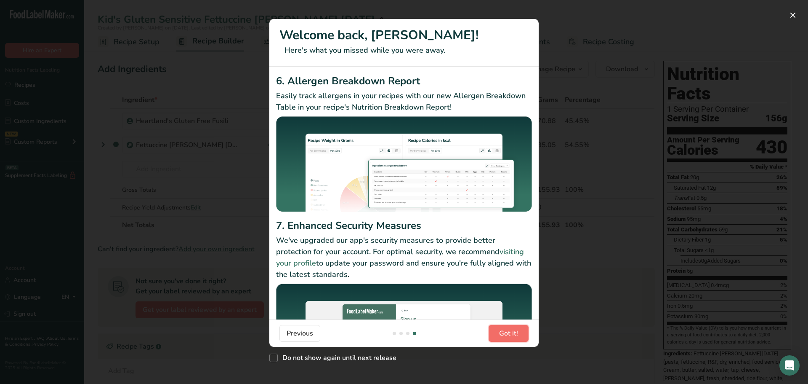
click at [504, 325] on button "Got it!" at bounding box center [509, 333] width 40 height 17
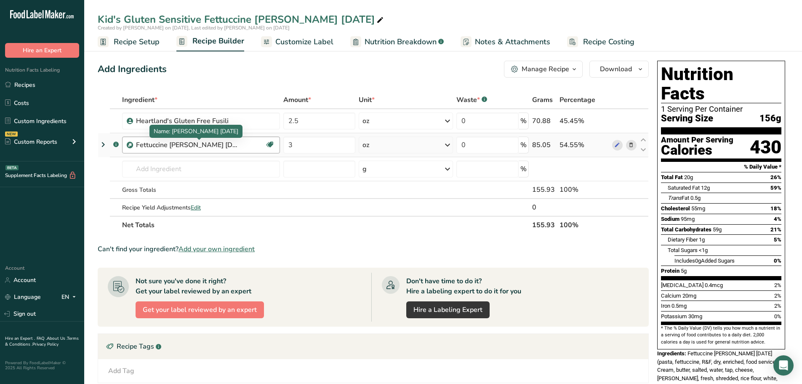
click at [231, 141] on div "Fettuccine [PERSON_NAME] [DATE]" at bounding box center [188, 145] width 105 height 10
click at [231, 144] on div "Fettuccine [PERSON_NAME] [DATE]" at bounding box center [188, 145] width 105 height 10
click at [329, 168] on input "number" at bounding box center [319, 168] width 72 height 17
type input "3"
click at [400, 167] on div "g" at bounding box center [406, 168] width 95 height 17
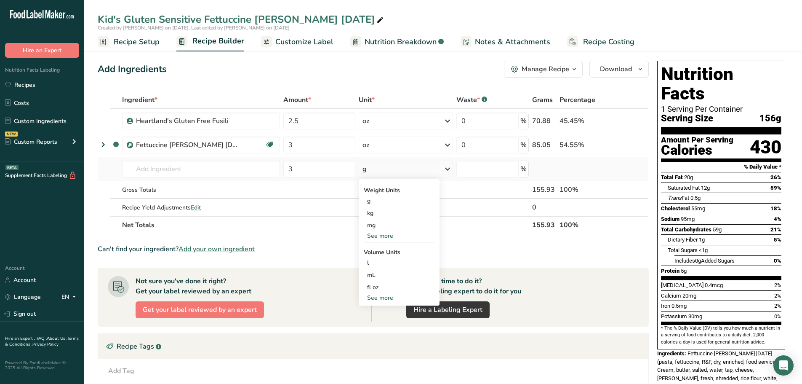
click at [396, 232] on div "See more" at bounding box center [399, 235] width 71 height 9
click at [373, 267] on div "oz" at bounding box center [399, 262] width 71 height 12
click at [220, 166] on input "text" at bounding box center [201, 168] width 158 height 17
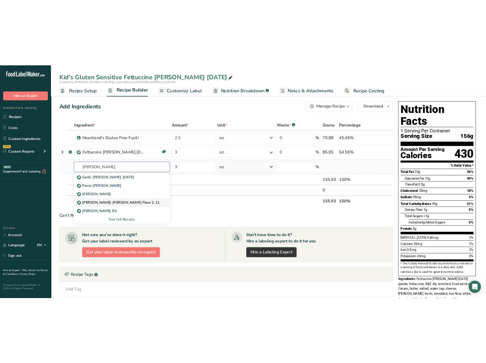
scroll to position [0, 0]
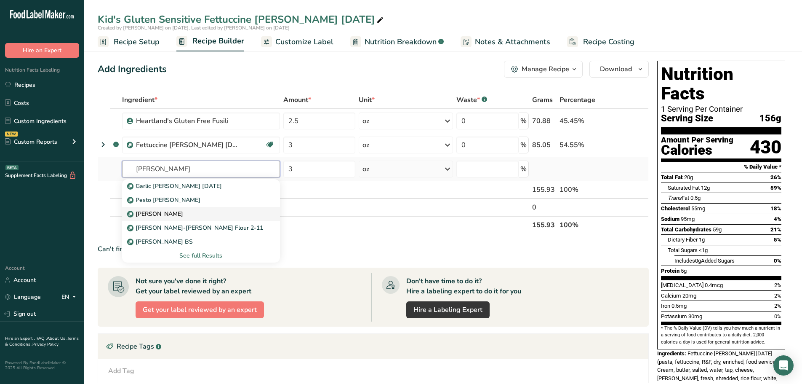
type input "alfredo sauce"
drag, startPoint x: 221, startPoint y: 216, endPoint x: 224, endPoint y: 227, distance: 11.2
drag, startPoint x: 224, startPoint y: 227, endPoint x: 203, endPoint y: 229, distance: 22.0
click at [203, 229] on p "Alfredo Sauce-Rice Flour 2-11" at bounding box center [196, 227] width 134 height 9
type input "Alfredo Sauce-Rice Flour 2-11"
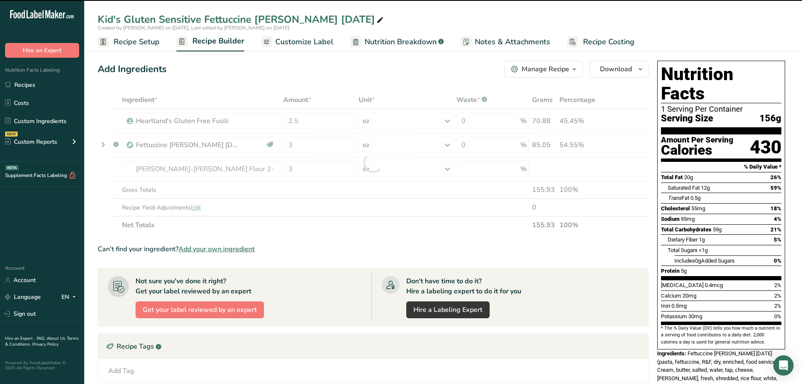
type input "0"
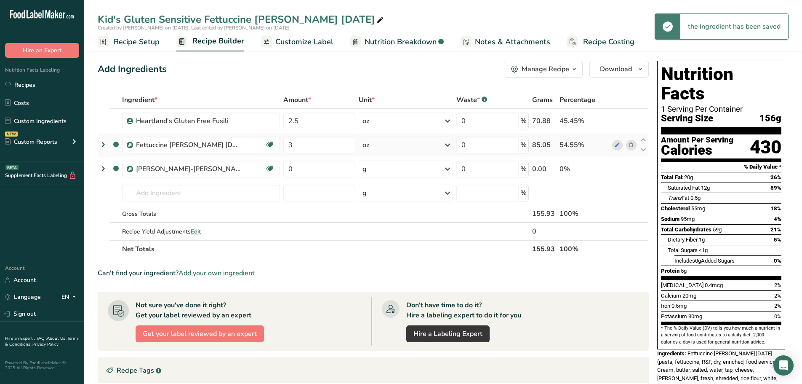
click at [632, 145] on icon at bounding box center [631, 145] width 6 height 9
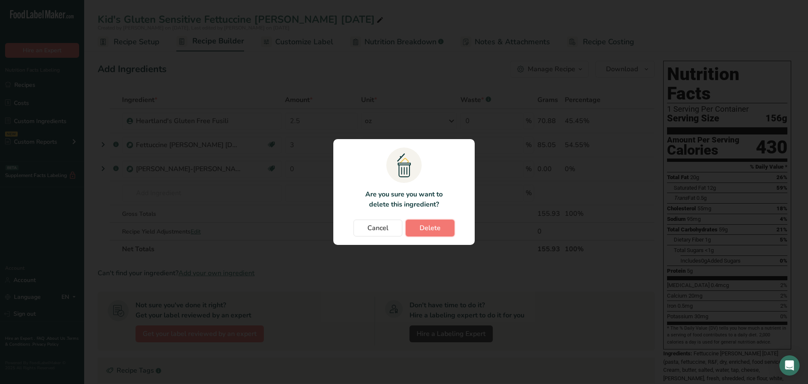
click at [433, 227] on span "Delete" at bounding box center [430, 228] width 21 height 10
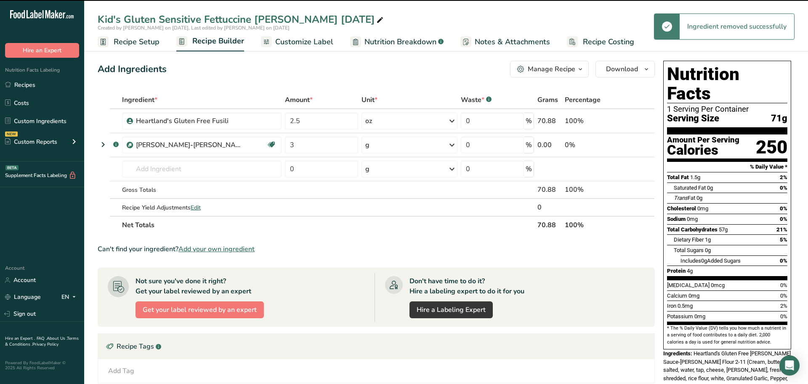
type input "0"
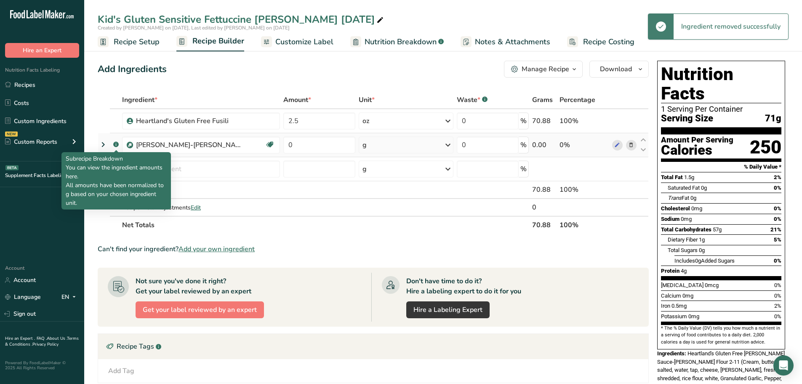
click at [116, 144] on icon at bounding box center [116, 145] width 0 height 2
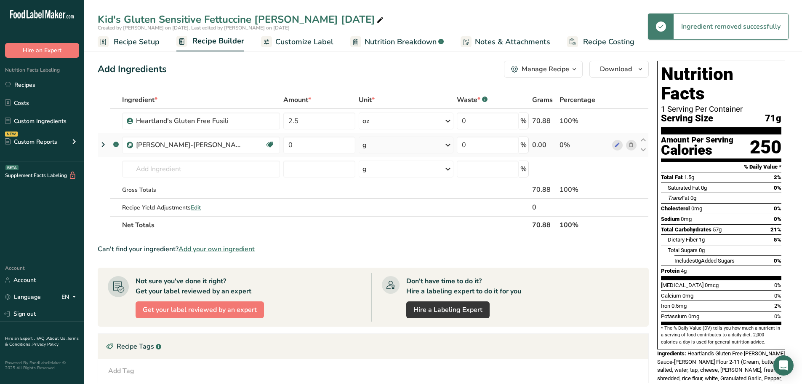
click at [116, 144] on icon at bounding box center [116, 145] width 0 height 2
click at [308, 142] on input "0" at bounding box center [319, 144] width 72 height 17
type input "3"
click at [415, 152] on div "Ingredient * Amount * Unit * Waste * .a-a{fill:#347362;}.b-a{fill:#fff;} Grams …" at bounding box center [373, 162] width 551 height 143
click at [393, 139] on div "g" at bounding box center [406, 144] width 95 height 17
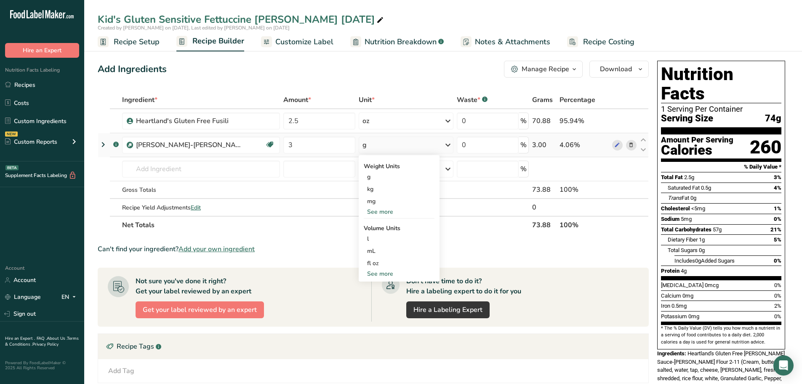
click at [393, 213] on div "See more" at bounding box center [399, 211] width 71 height 9
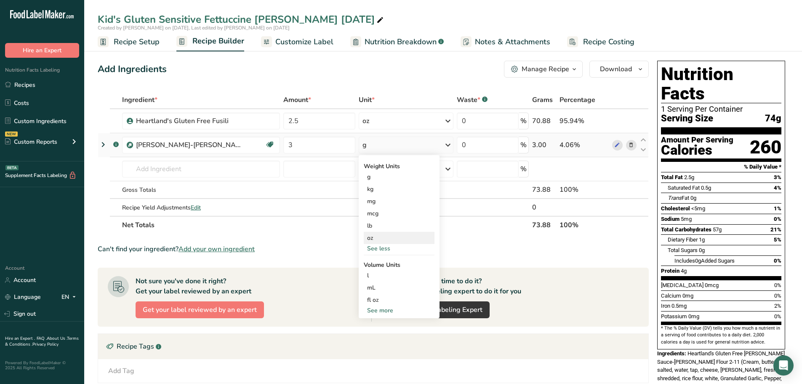
click at [386, 241] on div "oz" at bounding box center [399, 238] width 71 height 12
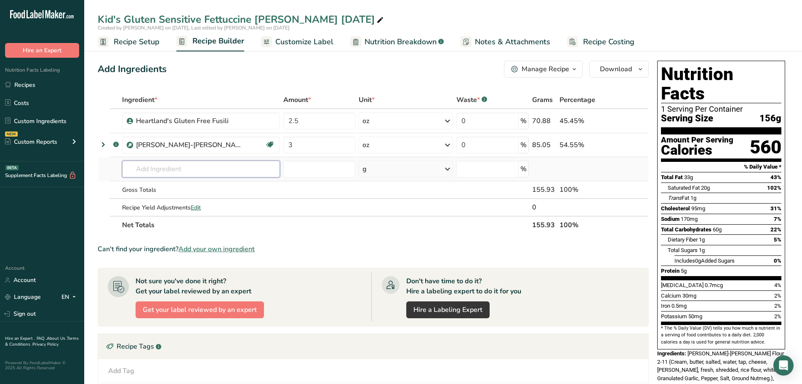
click at [198, 169] on input "text" at bounding box center [201, 168] width 158 height 17
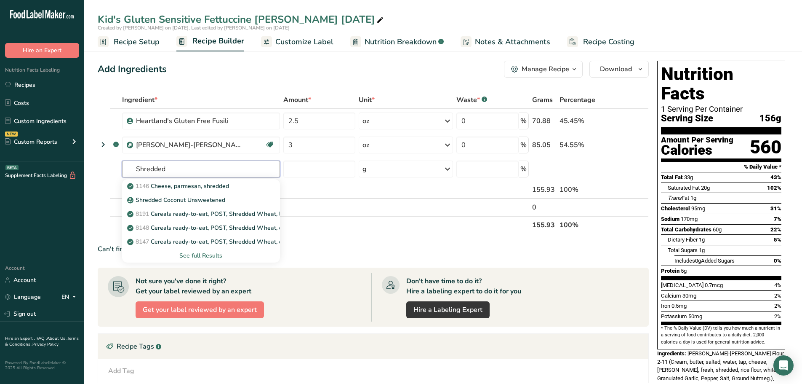
type input "Shredded"
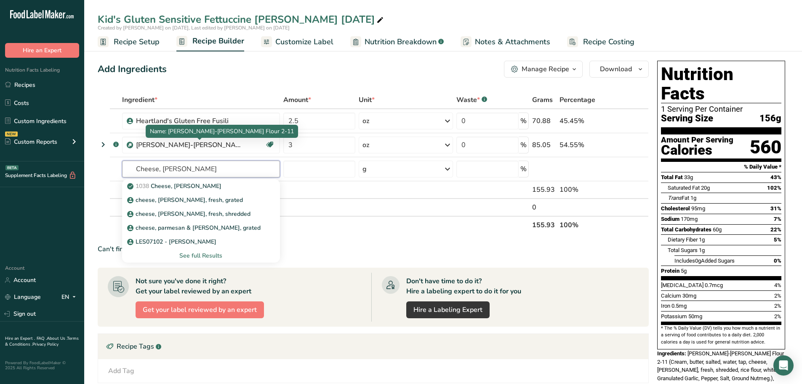
type input "Cheese, ramano"
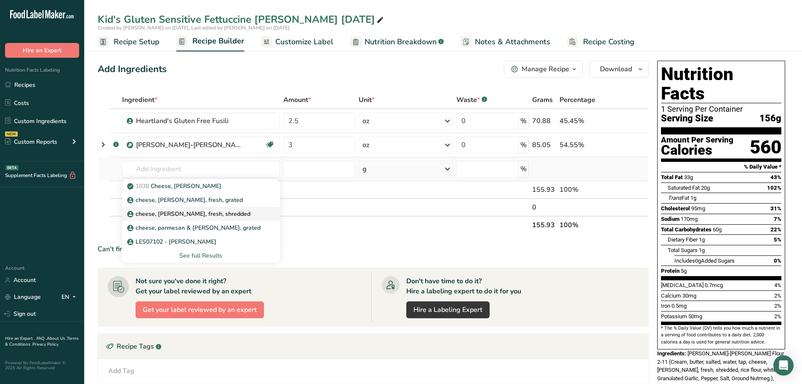
click at [216, 216] on p "cheese, romano, fresh, shredded" at bounding box center [190, 213] width 122 height 9
type input "cheese, romano, fresh, shredded"
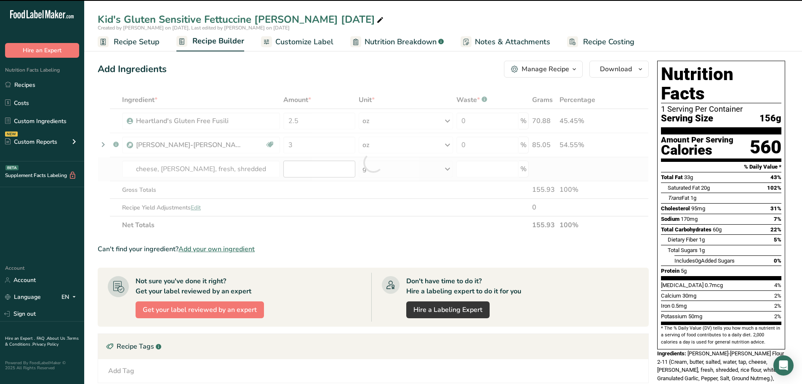
type input "0"
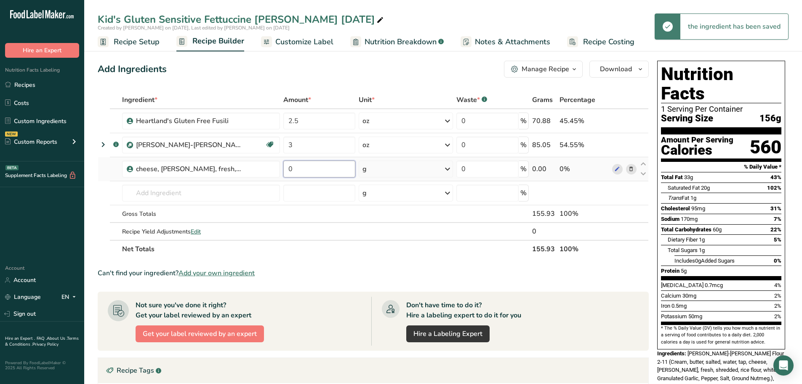
click at [309, 171] on input "0" at bounding box center [319, 168] width 72 height 17
type input "1"
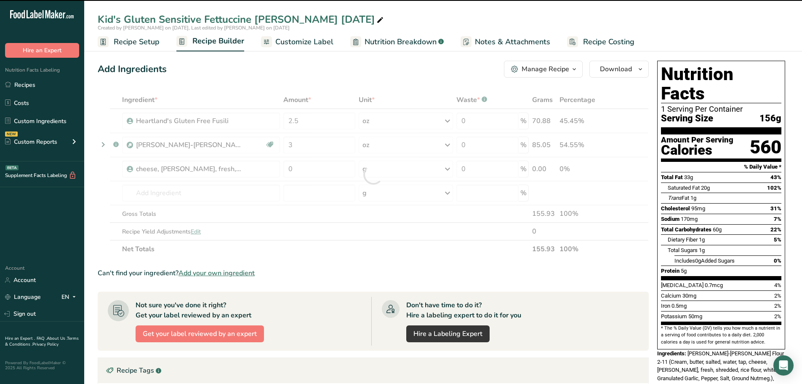
click at [322, 167] on div at bounding box center [373, 174] width 551 height 167
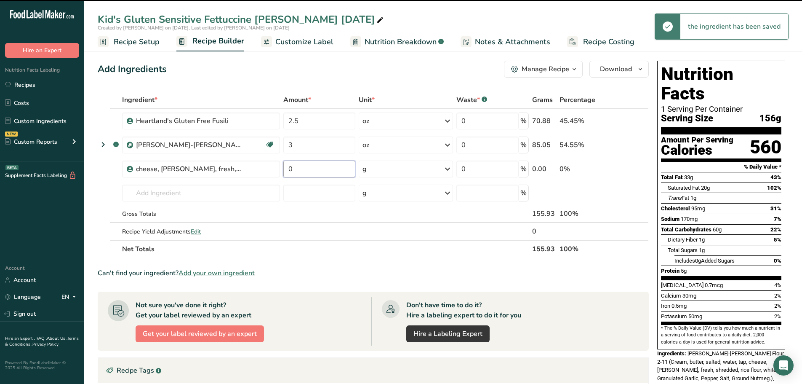
click at [322, 167] on input "0" at bounding box center [319, 168] width 72 height 17
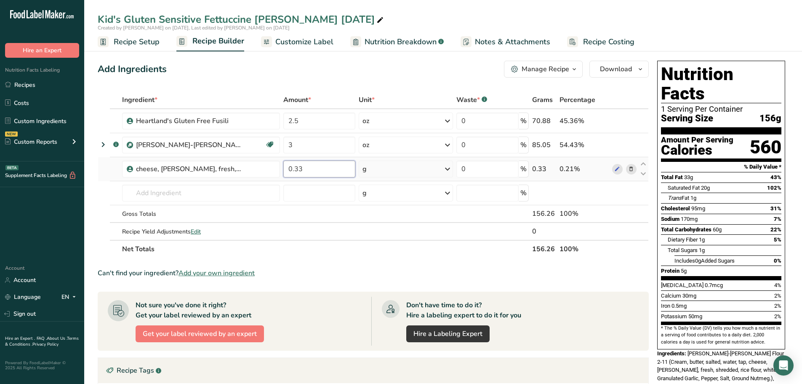
type input "0.33"
click at [415, 174] on div "Ingredient * Amount * Unit * Waste * .a-a{fill:#347362;}.b-a{fill:#fff;} Grams …" at bounding box center [373, 174] width 551 height 167
click at [413, 172] on div "g" at bounding box center [406, 168] width 95 height 17
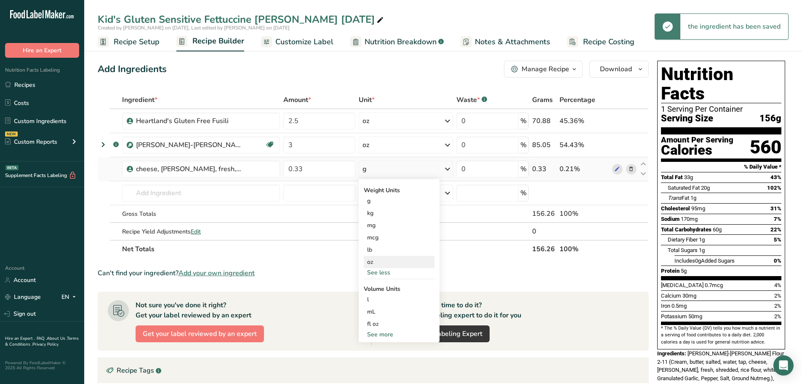
click at [387, 263] on div "oz" at bounding box center [399, 262] width 71 height 12
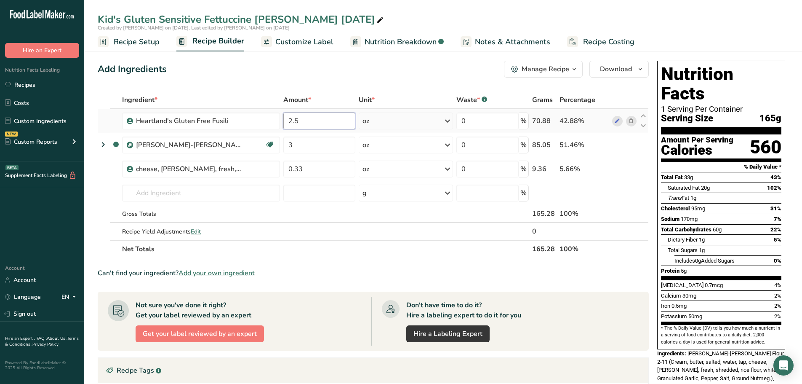
click at [325, 123] on input "2.5" at bounding box center [319, 120] width 72 height 17
type input "2"
type input "5"
click at [378, 64] on div "Add Ingredients Manage Recipe Delete Recipe Duplicate Recipe Scale Recipe Save …" at bounding box center [373, 69] width 551 height 17
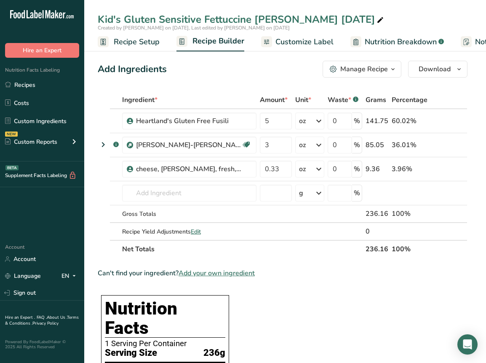
click at [289, 76] on div "Add Ingredients Manage Recipe Delete Recipe Duplicate Recipe Scale Recipe Save …" at bounding box center [283, 69] width 370 height 17
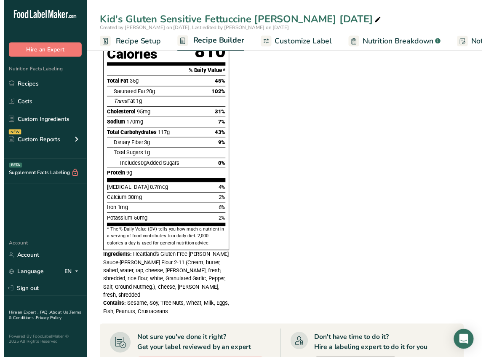
scroll to position [337, 0]
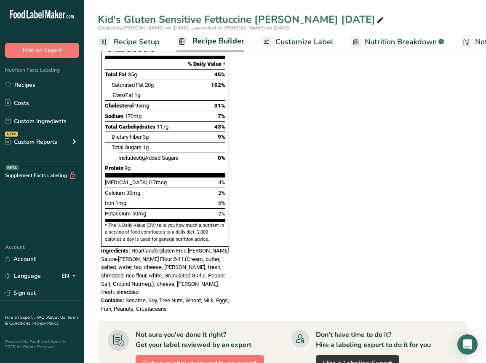
drag, startPoint x: 301, startPoint y: 182, endPoint x: 301, endPoint y: 176, distance: 6.8
click at [301, 182] on section "Ingredient * Amount * Unit * Waste * .a-a{fill:#347362;}.b-a{fill:#fff;} Grams …" at bounding box center [283, 167] width 370 height 827
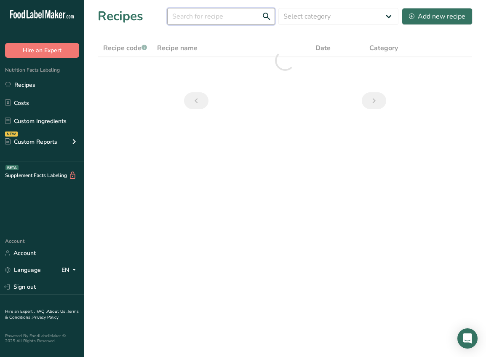
click at [253, 18] on input "text" at bounding box center [221, 16] width 108 height 17
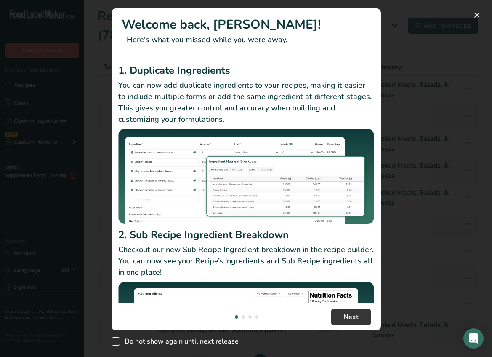
click at [136, 339] on span "Do not show again until next release" at bounding box center [179, 341] width 119 height 8
click at [117, 339] on input "Do not show again until next release" at bounding box center [114, 341] width 5 height 5
checkbox input "true"
click at [357, 317] on span "Next" at bounding box center [351, 317] width 15 height 10
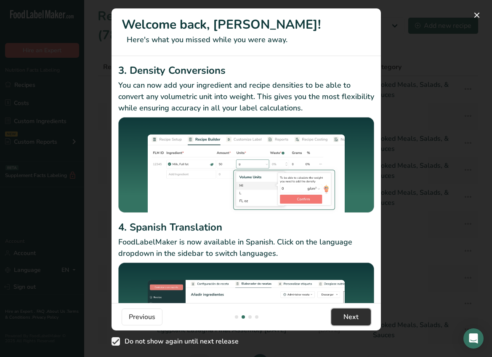
click at [349, 314] on span "Next" at bounding box center [351, 317] width 15 height 10
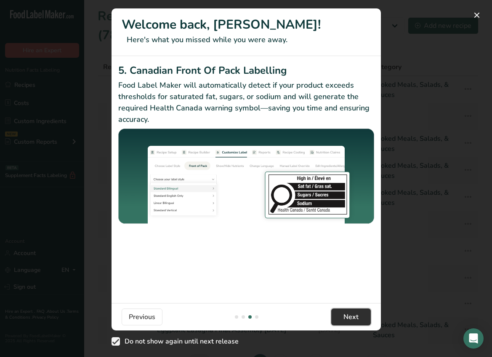
click at [349, 314] on span "Next" at bounding box center [351, 317] width 15 height 10
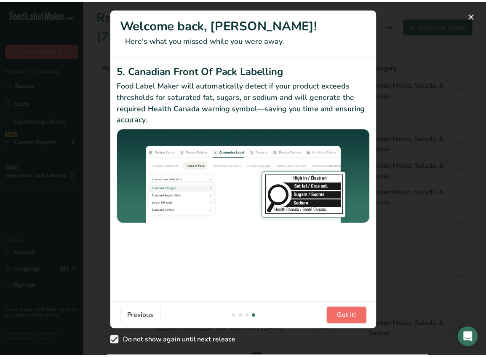
scroll to position [0, 808]
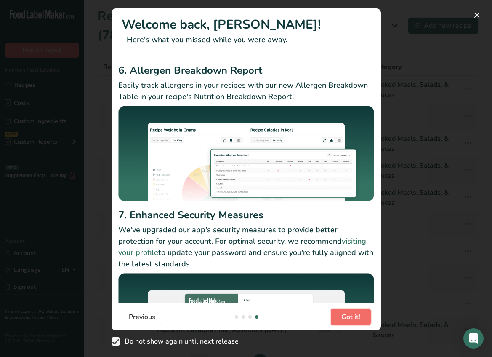
click at [349, 314] on span "Got it!" at bounding box center [350, 317] width 19 height 10
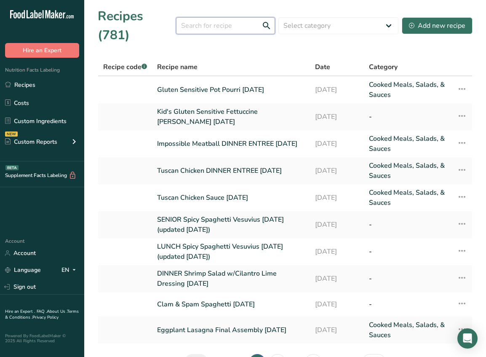
click at [205, 27] on input "text" at bounding box center [225, 25] width 99 height 17
type input "G"
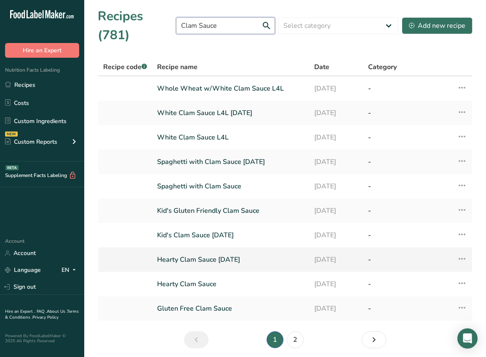
scroll to position [32, 0]
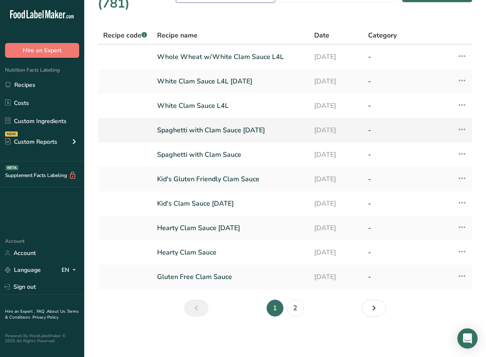
type input "Clam Sauce"
click at [247, 129] on link "Spaghetti with Clam Sauce [DATE]" at bounding box center [230, 130] width 147 height 18
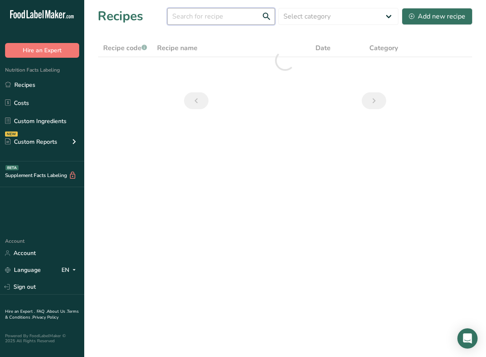
click at [191, 18] on input "text" at bounding box center [221, 16] width 108 height 17
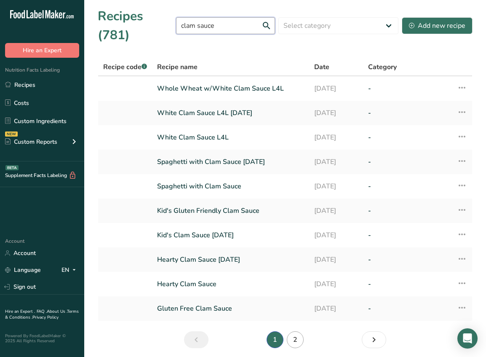
type input "clam sauce"
click at [296, 338] on link "2" at bounding box center [295, 339] width 17 height 17
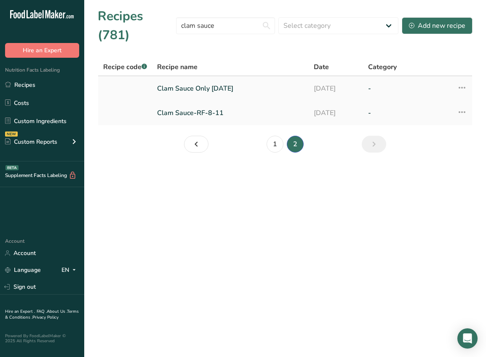
click at [232, 93] on link "Clam Sauce Only [DATE]" at bounding box center [230, 89] width 147 height 18
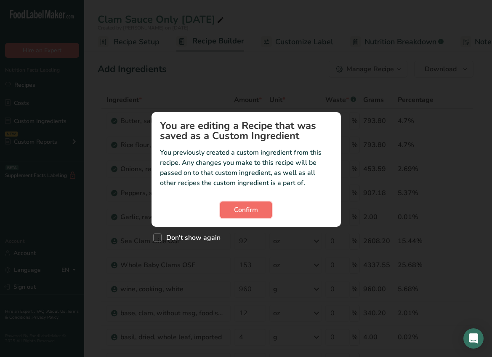
click at [237, 205] on span "Confirm" at bounding box center [246, 210] width 24 height 10
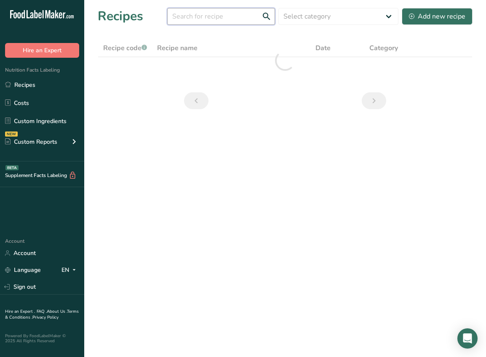
click at [245, 19] on input "text" at bounding box center [221, 16] width 108 height 17
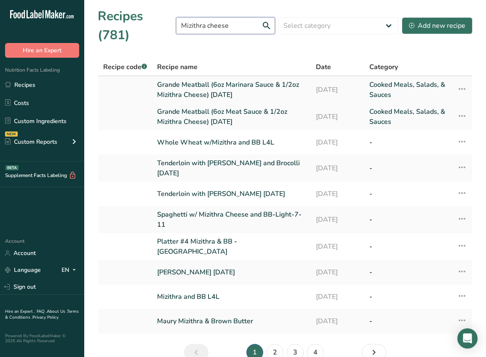
type input "Mizithra cheese"
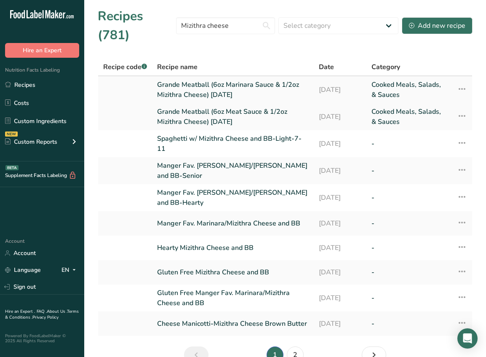
click at [254, 91] on link "Grande Meatball (6oz Marinara Sauce & 1/2oz Mizithra Cheese) [DATE]" at bounding box center [233, 90] width 152 height 20
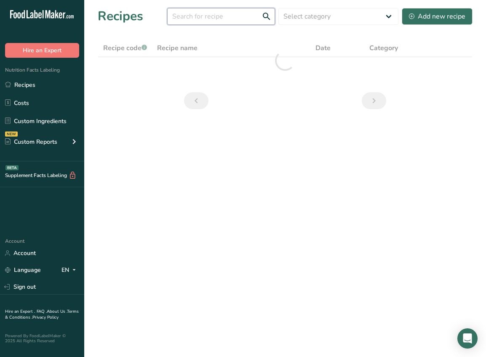
click at [188, 13] on input "text" at bounding box center [221, 16] width 108 height 17
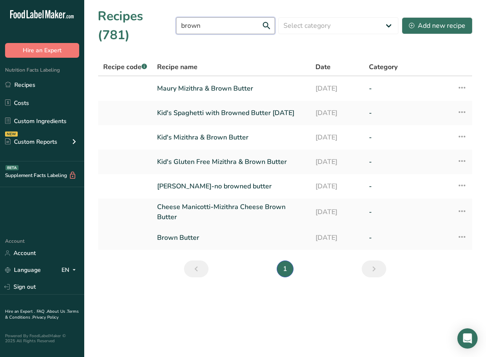
type input "brown"
click at [214, 238] on link "Brown Butter" at bounding box center [231, 238] width 148 height 18
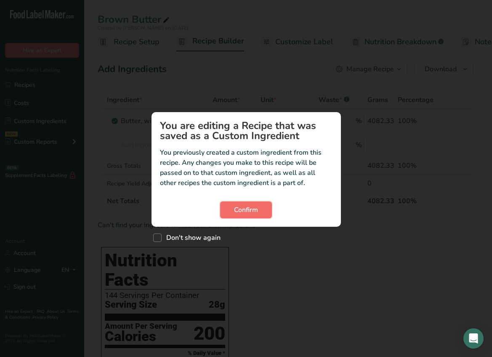
click at [240, 205] on span "Confirm" at bounding box center [246, 210] width 24 height 10
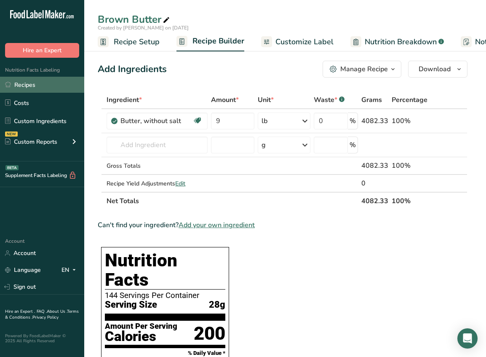
click at [36, 87] on link "Recipes" at bounding box center [42, 85] width 84 height 16
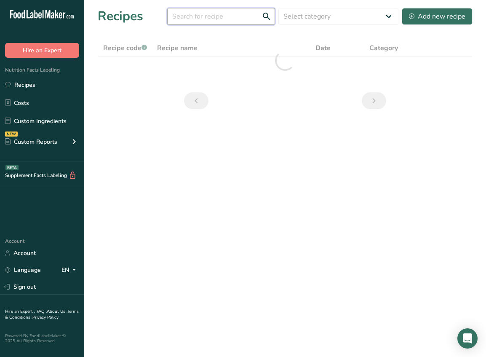
click at [221, 16] on input "text" at bounding box center [221, 16] width 108 height 17
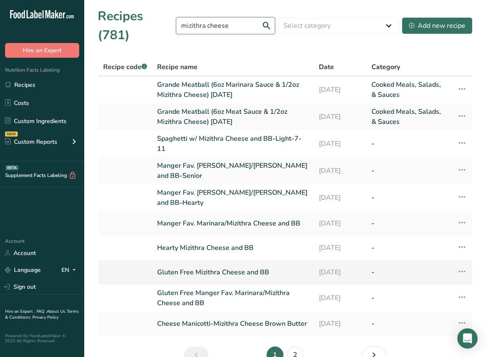
type input "mizithra cheese"
click at [245, 271] on link "Gluten Free Mizithra Cheese and BB" at bounding box center [233, 272] width 152 height 18
